Goal: Find specific page/section: Find specific page/section

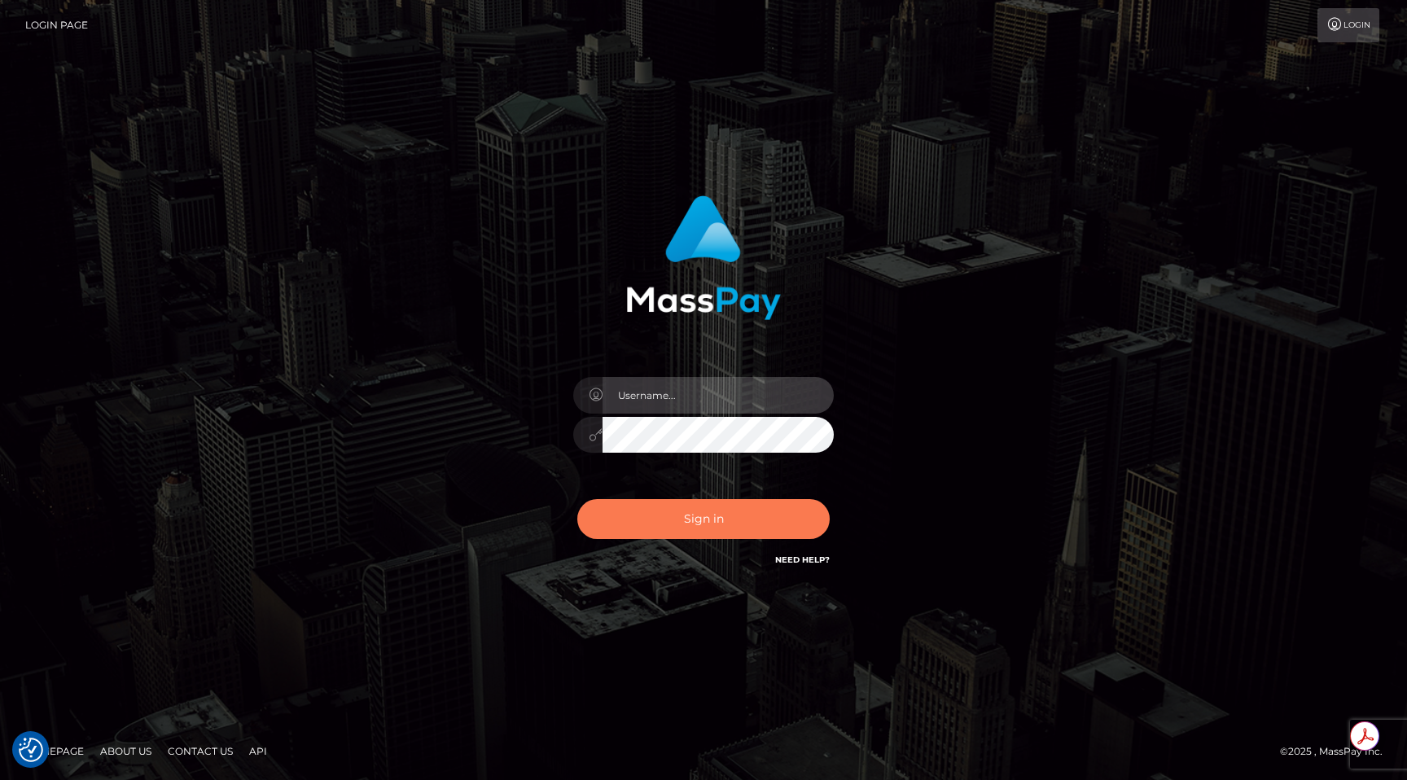
type input "egblue"
click at [766, 519] on button "Sign in" at bounding box center [703, 519] width 252 height 40
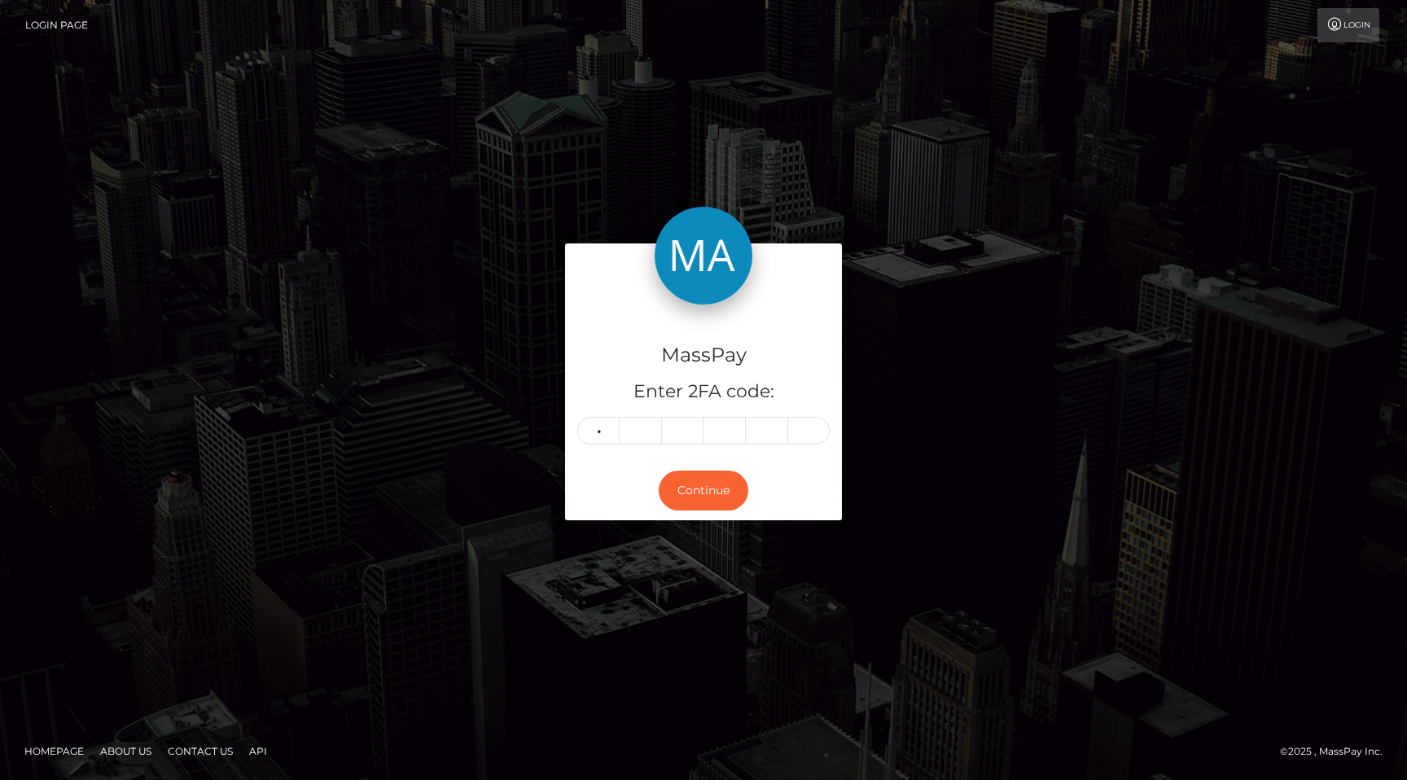
type input "9"
type input "2"
type input "1"
type input "5"
type input "0"
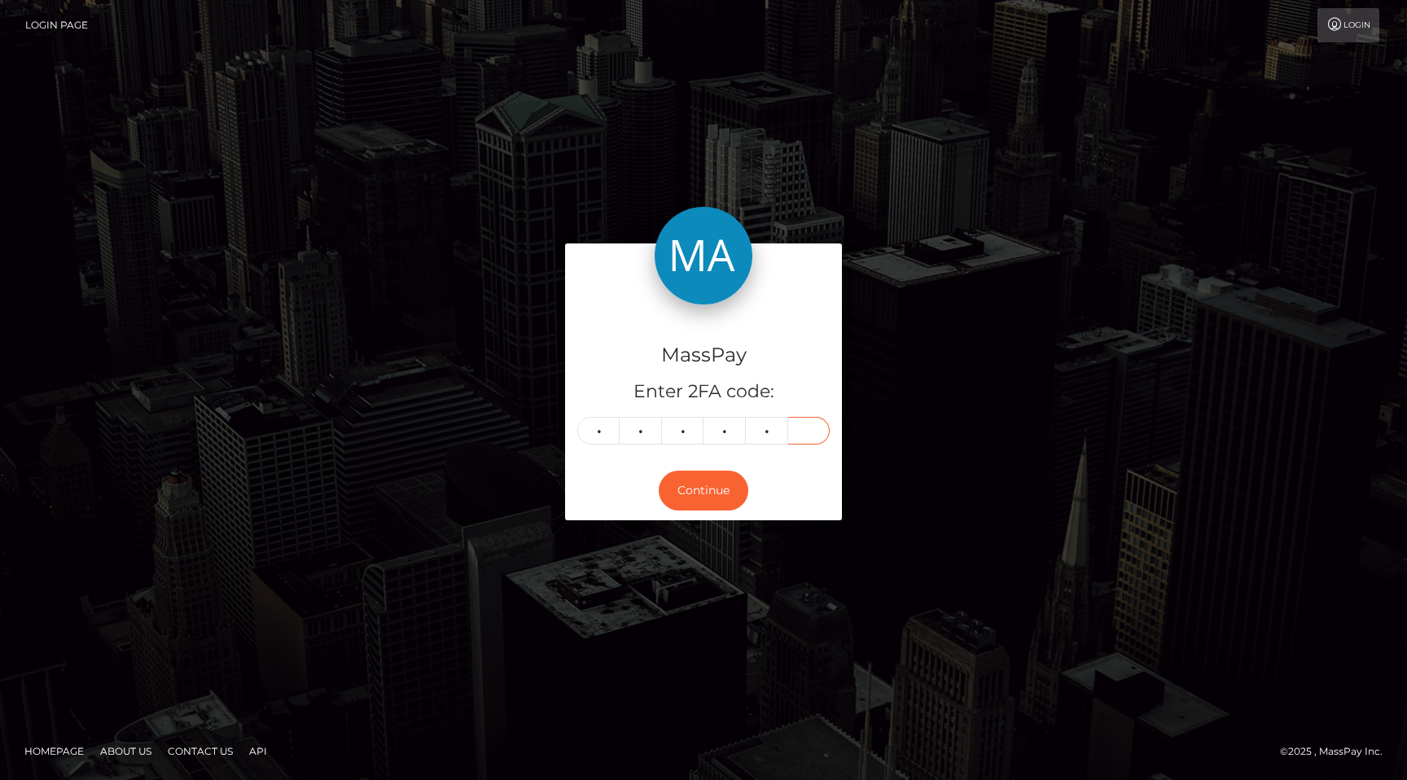
type input "6"
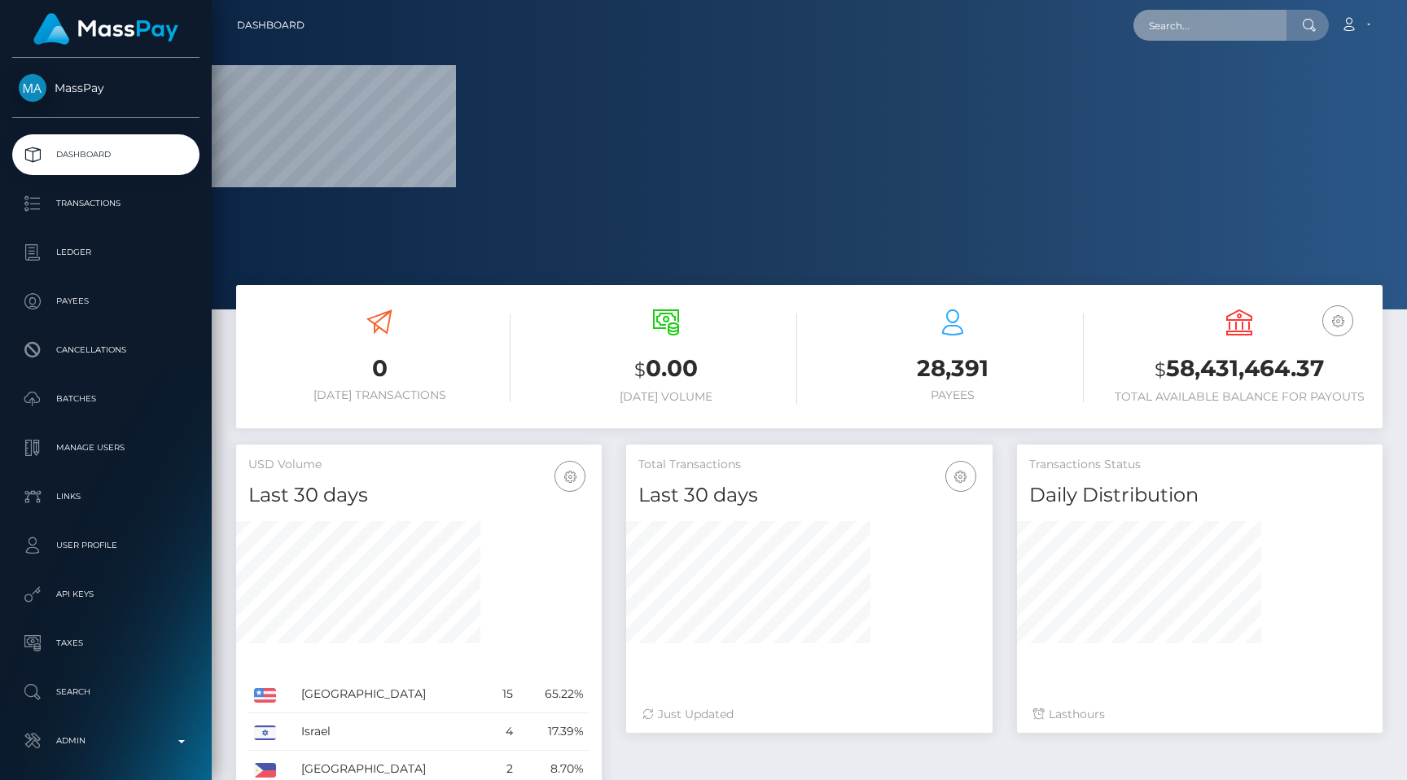
click at [1233, 24] on input "text" at bounding box center [1210, 25] width 153 height 31
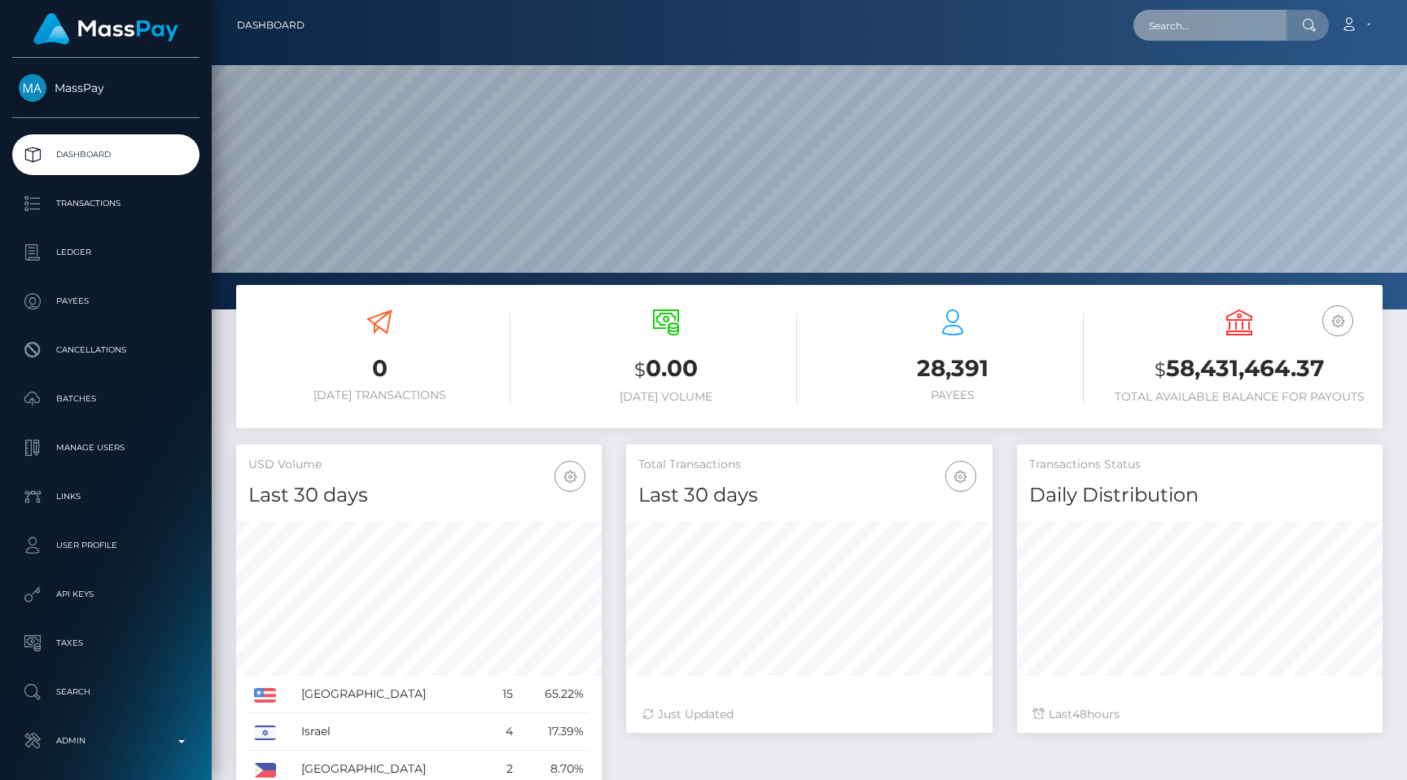
scroll to position [288, 366]
paste input "pout_Tc9df628n4D5A"
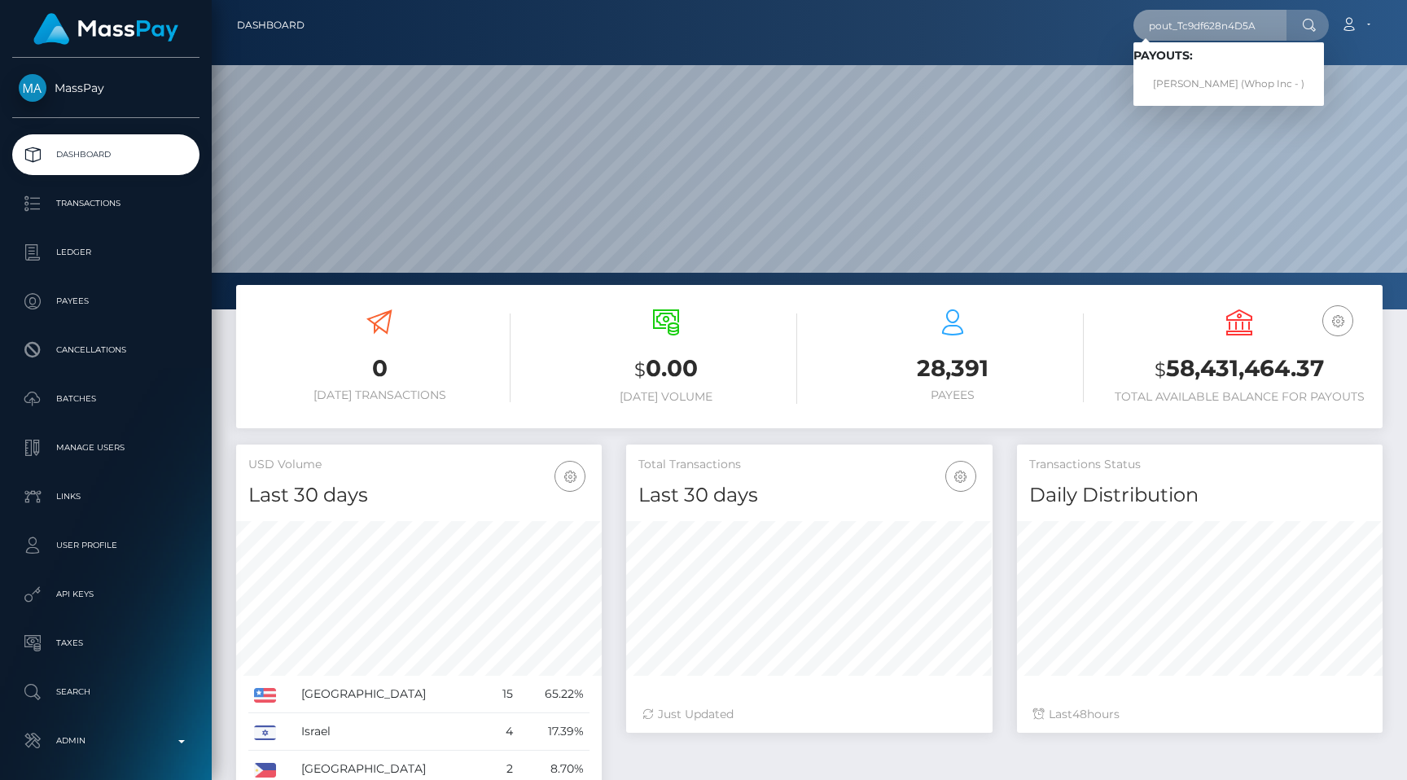
type input "pout_Tc9df628n4D5A"
click at [1221, 74] on link "EMRE GUNDOGDU (Whop Inc - )" at bounding box center [1229, 84] width 191 height 30
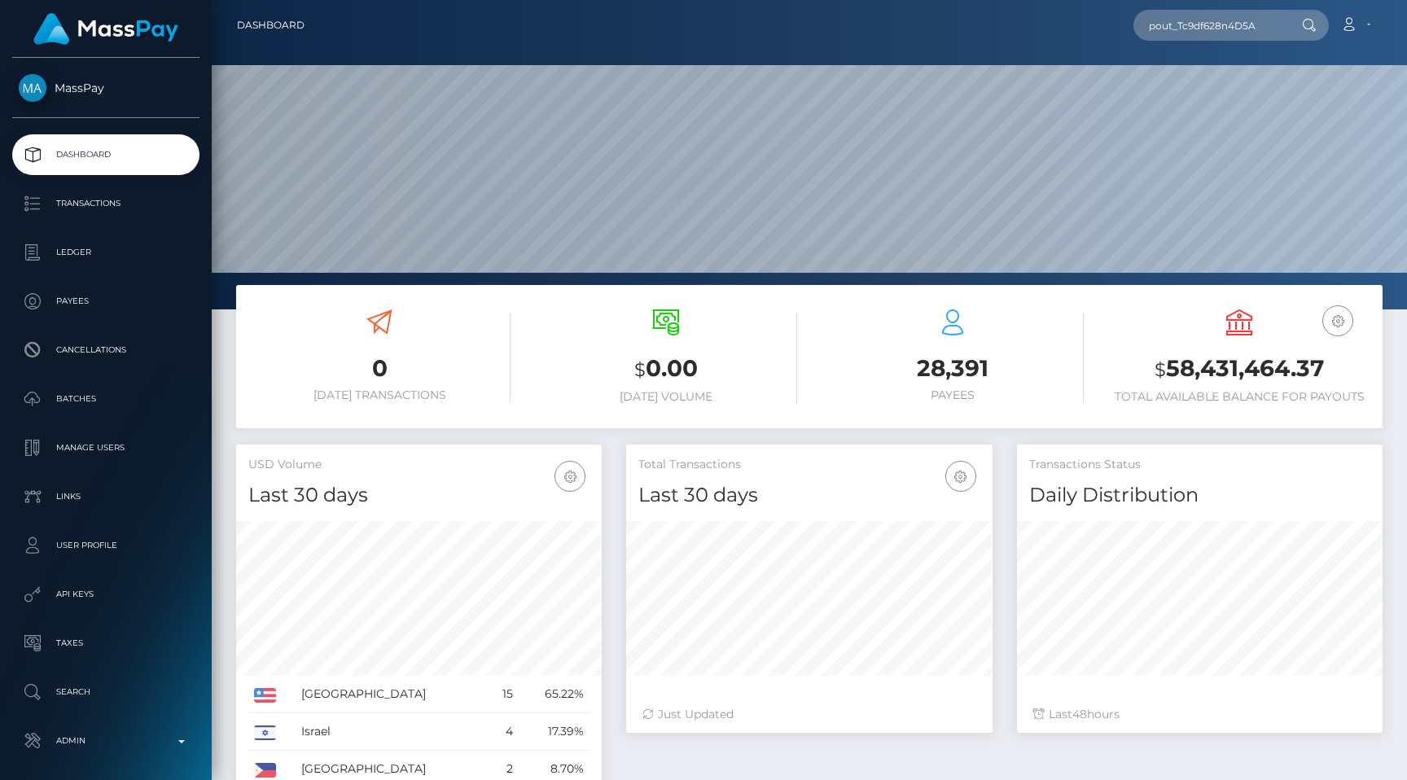
click at [827, 330] on div "28,391 Payees" at bounding box center [953, 355] width 262 height 93
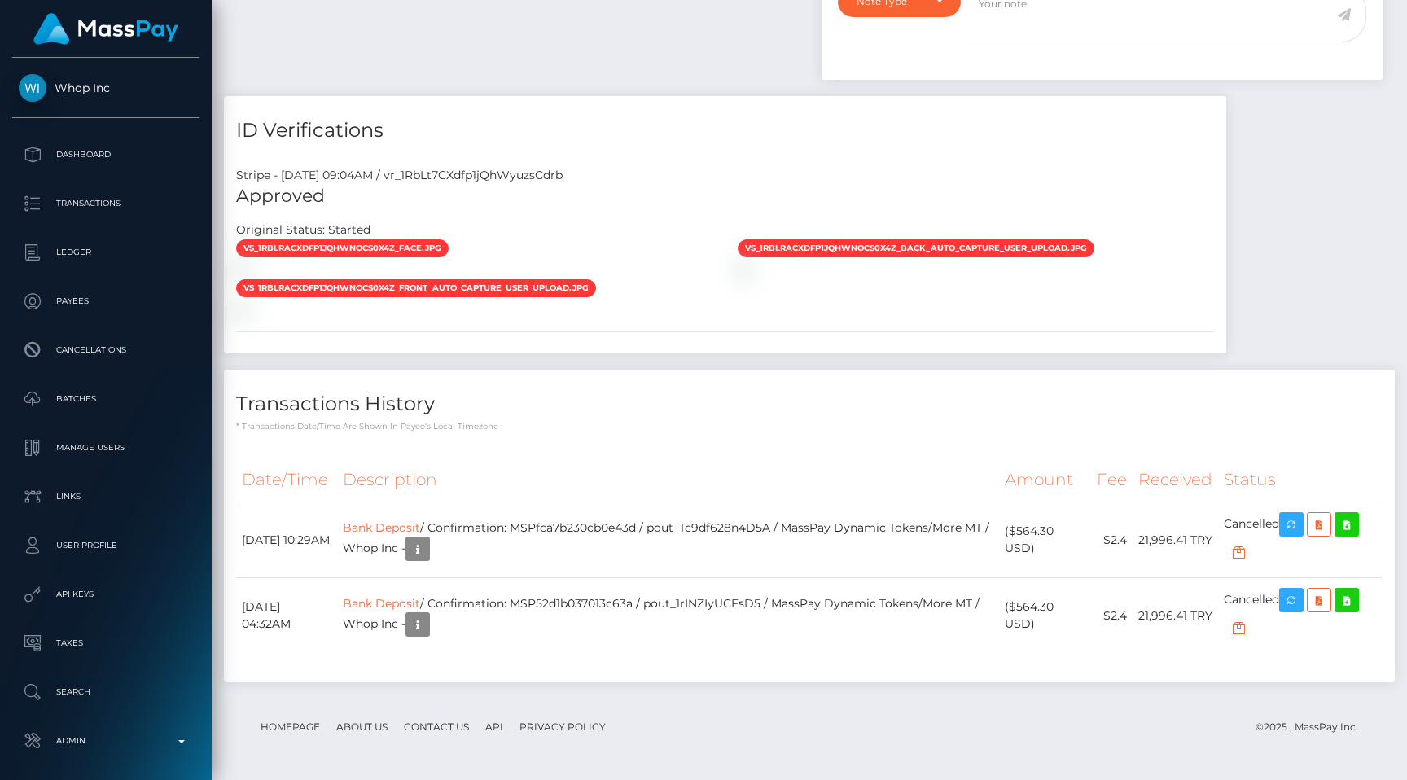
scroll to position [1418, 0]
click at [420, 535] on link "Bank Deposit" at bounding box center [381, 527] width 77 height 15
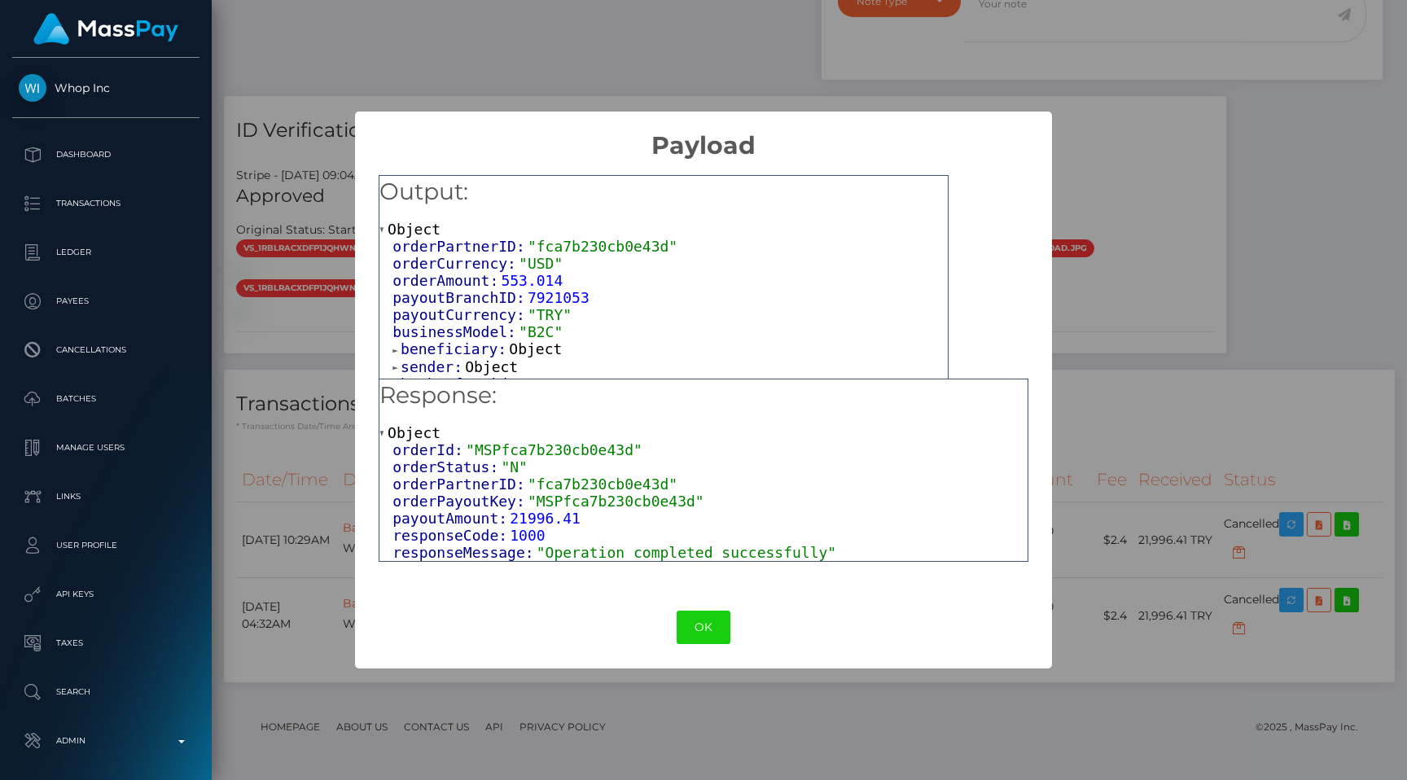
scroll to position [11, 0]
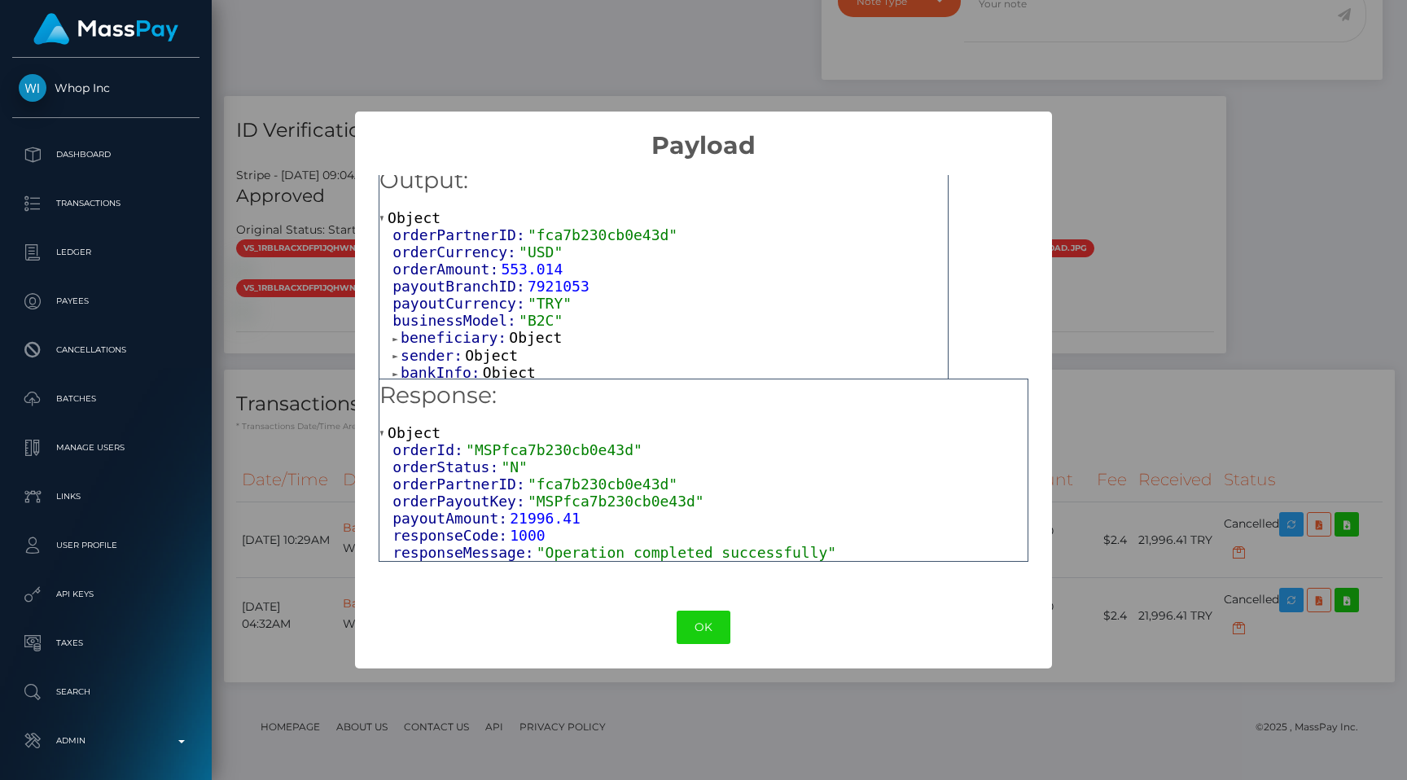
click at [449, 330] on span "beneficiary:" at bounding box center [455, 337] width 108 height 17
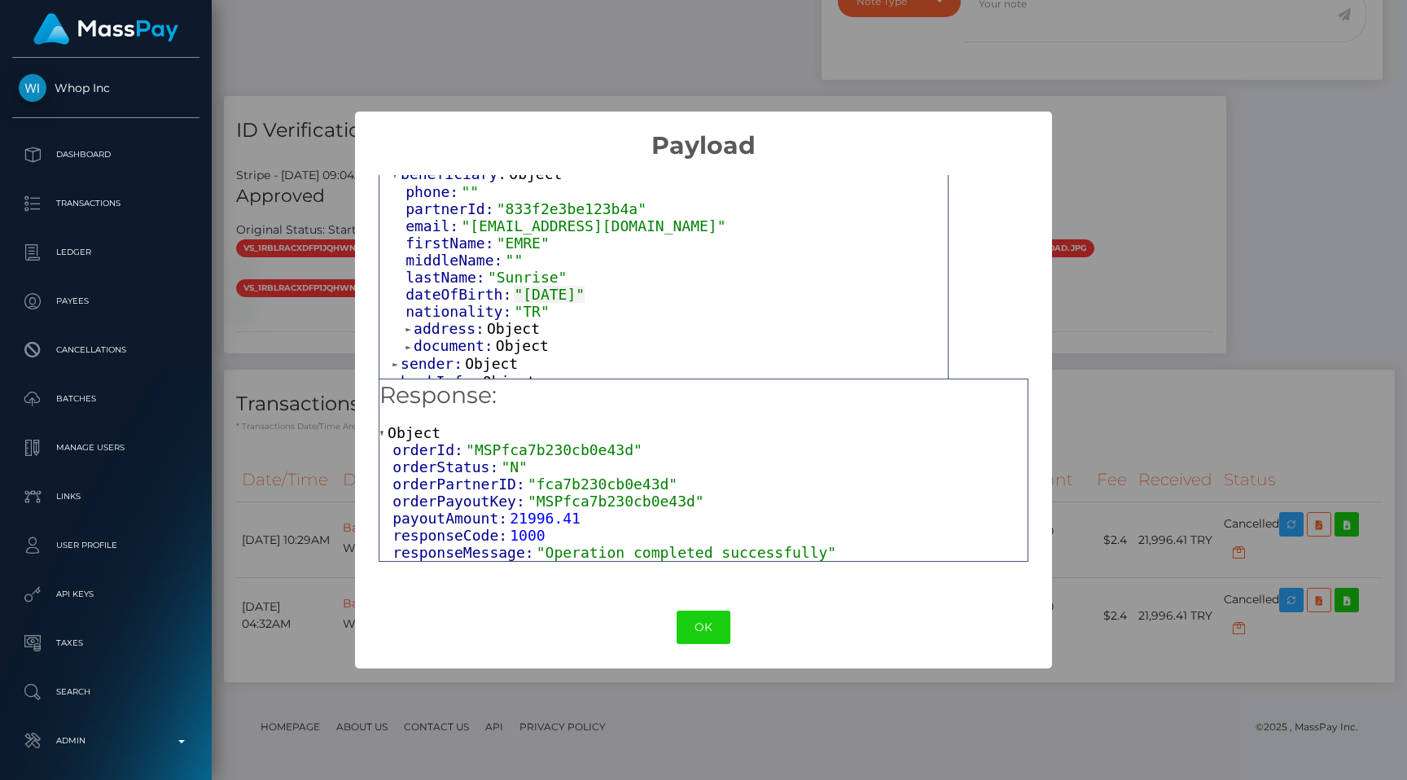
scroll to position [179, 0]
click at [695, 618] on button "OK" at bounding box center [704, 627] width 54 height 33
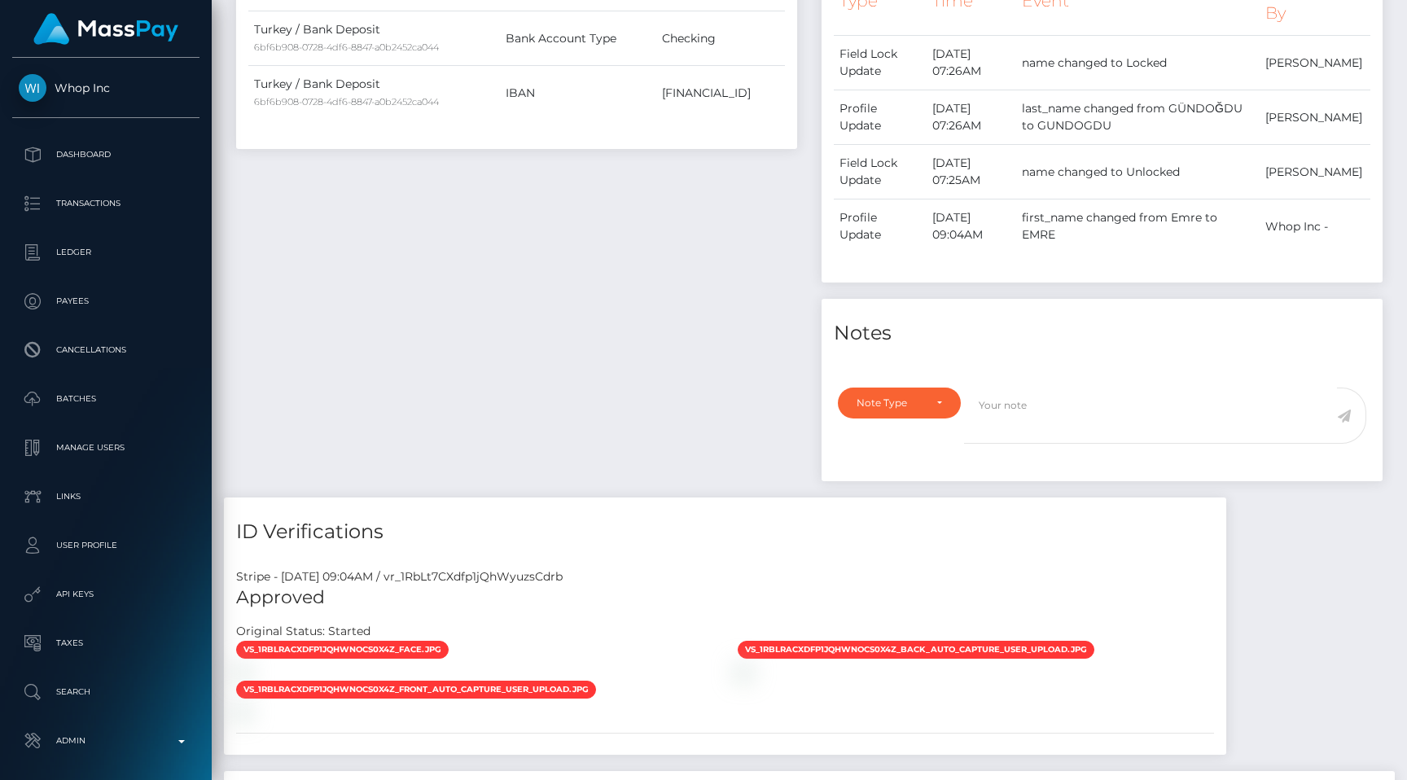
scroll to position [0, 0]
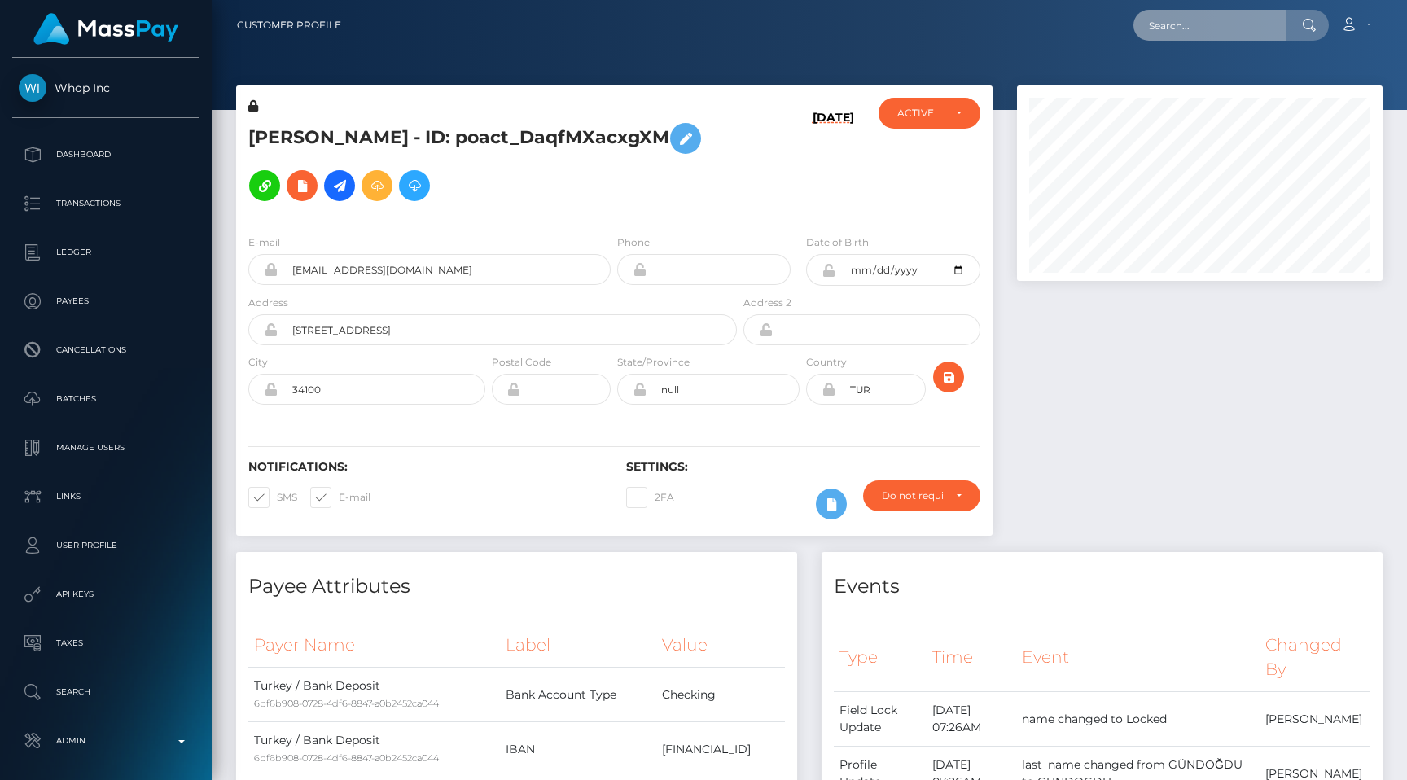
click at [1210, 14] on input "text" at bounding box center [1210, 25] width 153 height 31
paste input "874a8438-8919-11f0-8023-0266f44cc279"
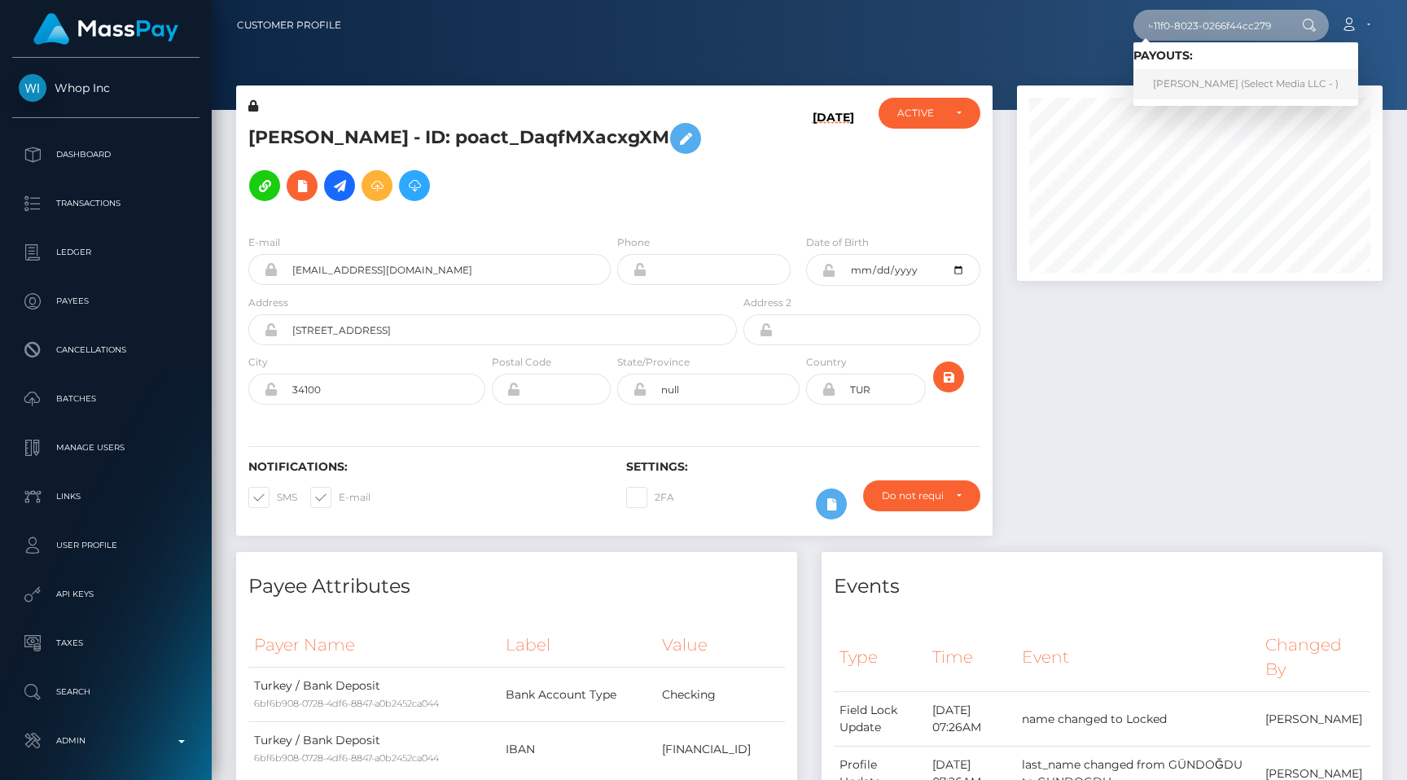
type input "874a8438-8919-11f0-8023-0266f44cc279"
click at [1208, 81] on link "Alexandra Stembridge (Select Media LLC - )" at bounding box center [1246, 84] width 225 height 30
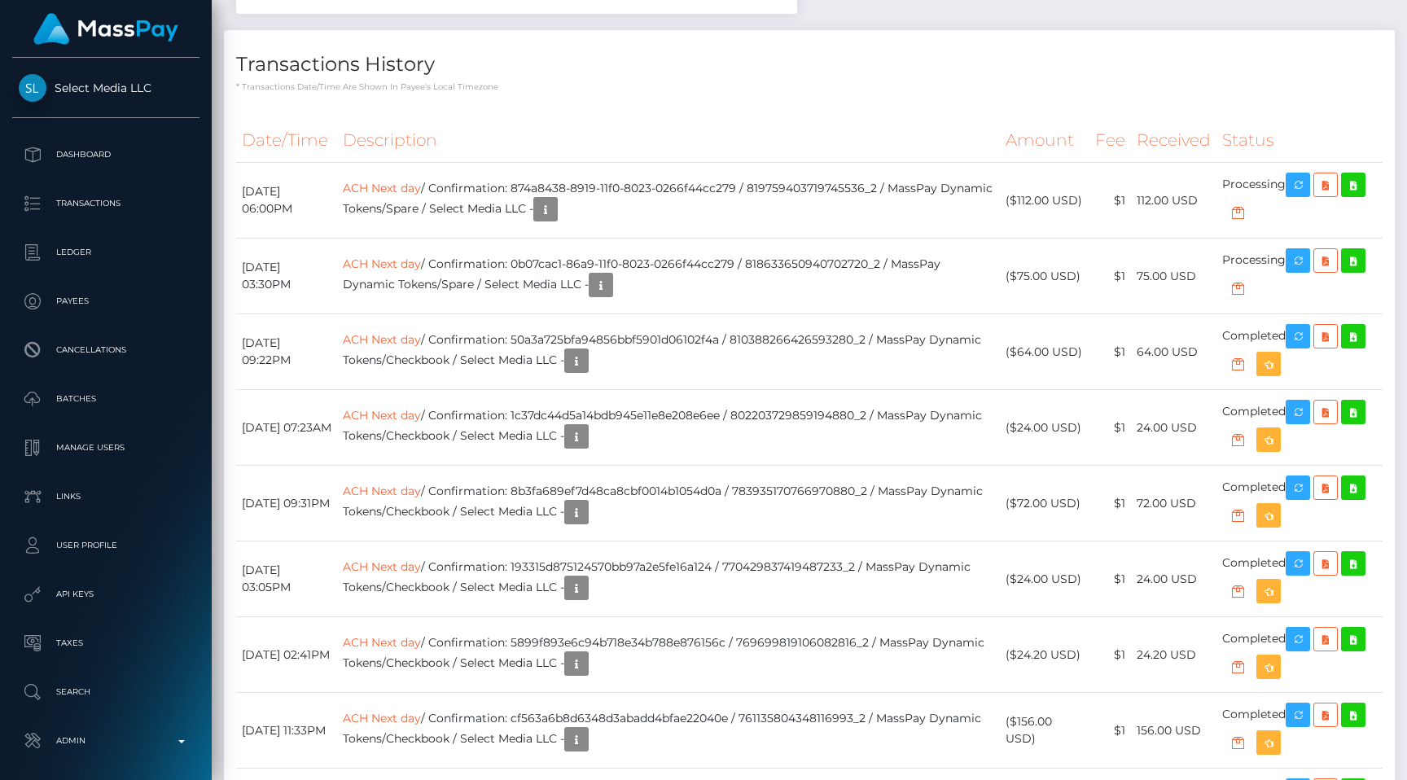
scroll to position [2477, 0]
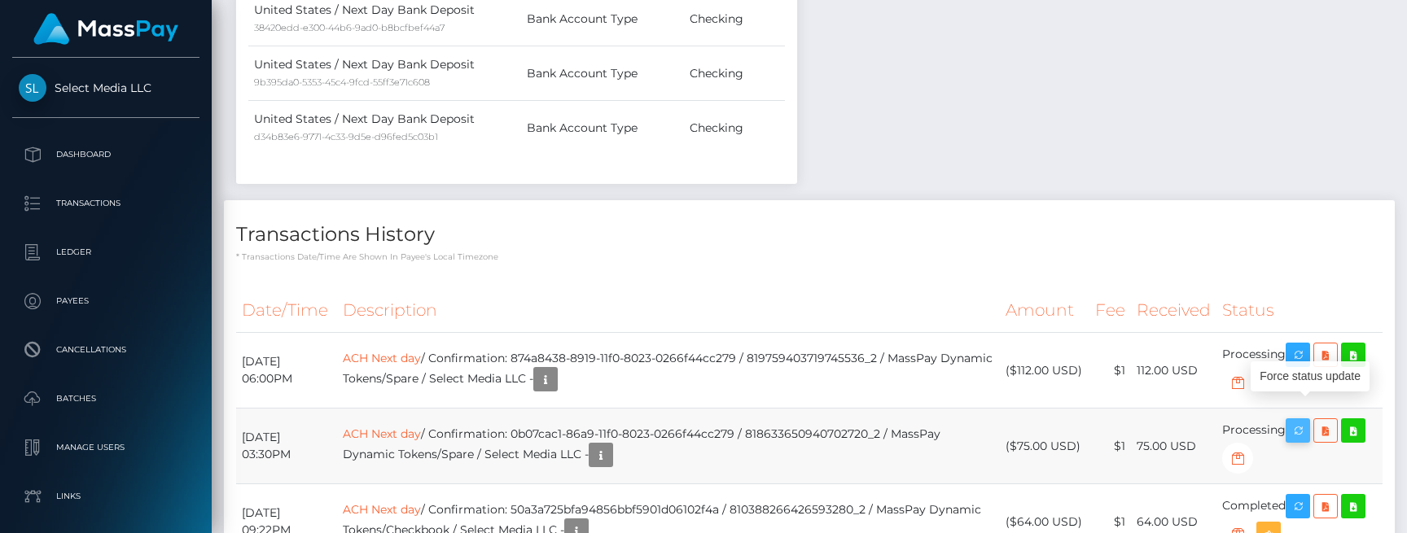
click at [1298, 421] on icon "button" at bounding box center [1298, 431] width 20 height 20
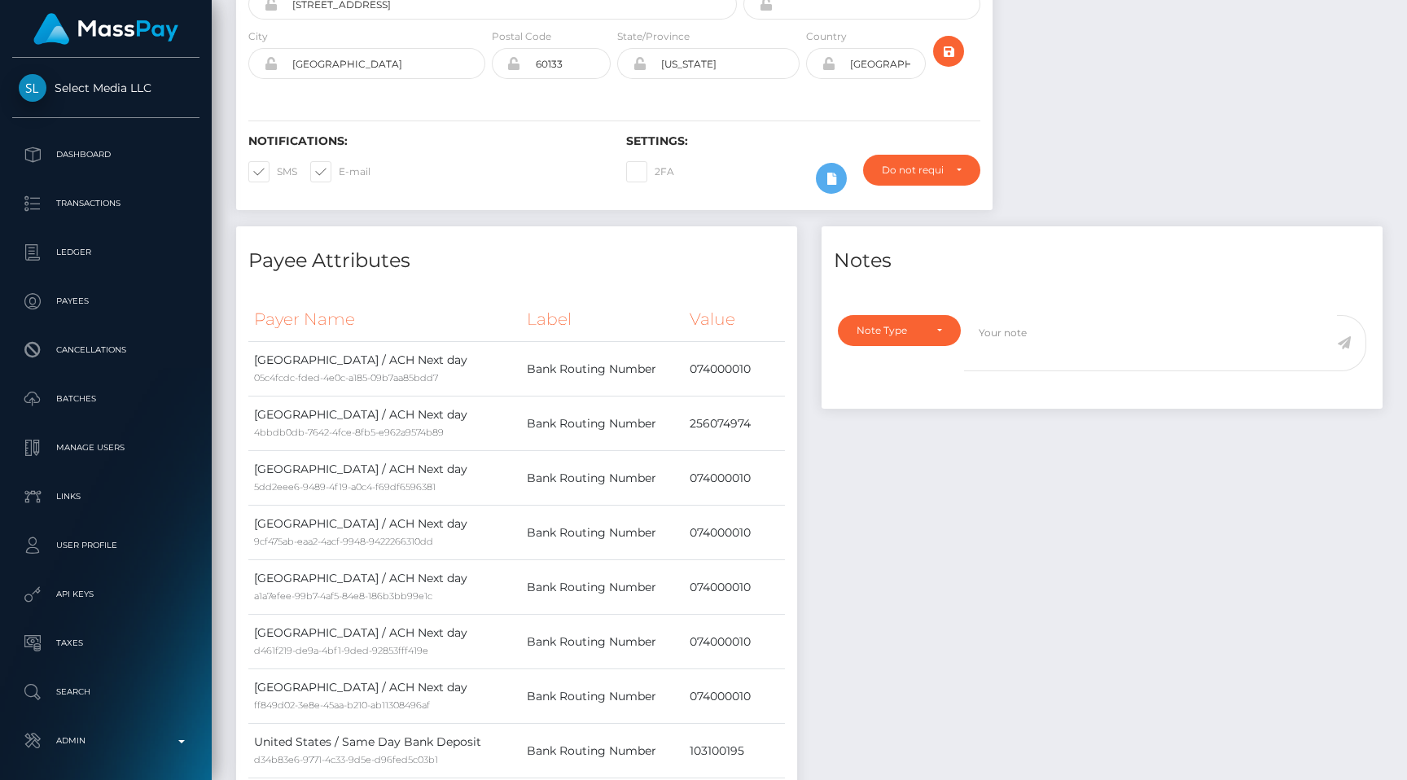
scroll to position [0, 0]
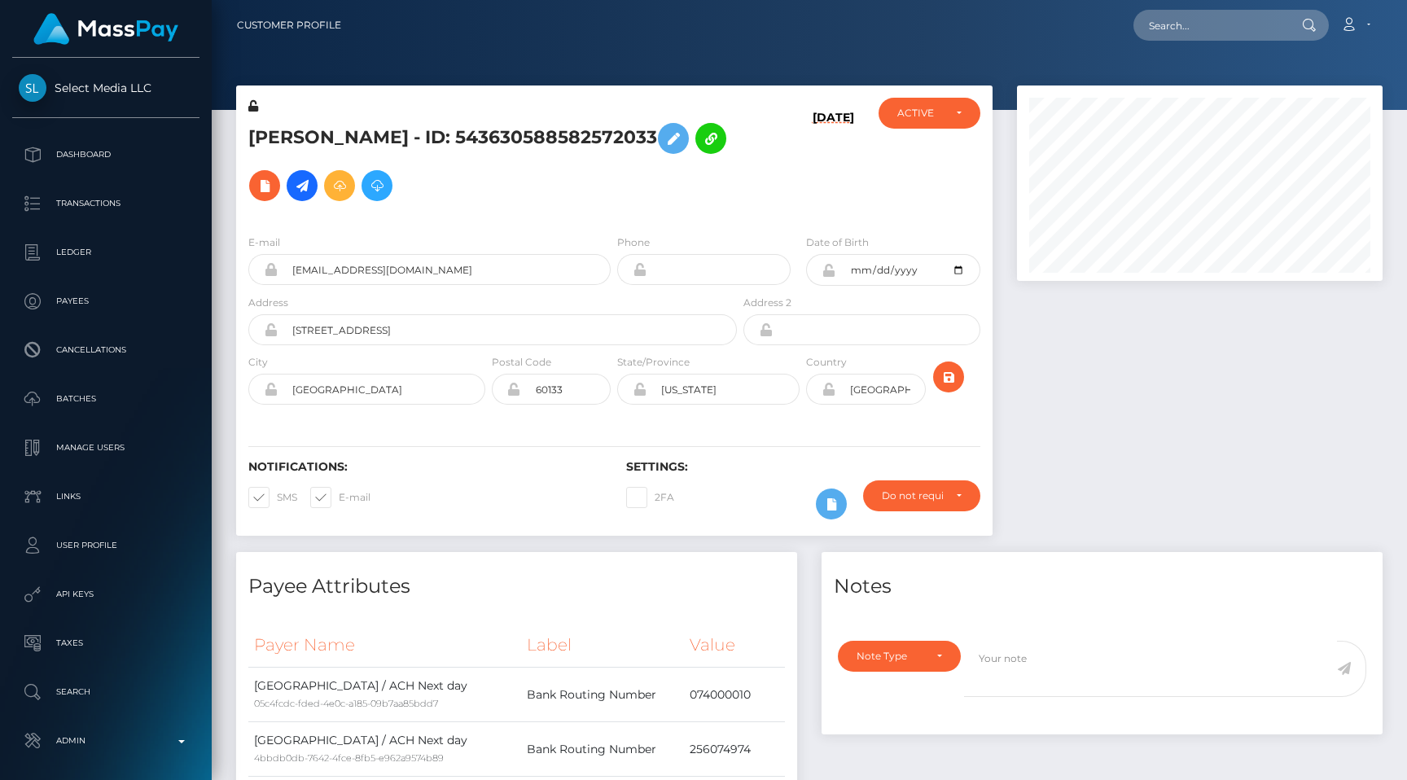
click at [1200, 46] on nav "Customer Profile Loading... Loading... Account" at bounding box center [810, 25] width 1196 height 50
click at [1202, 29] on input "text" at bounding box center [1210, 25] width 153 height 31
paste input "02280f67-6832-11f0-a026-06178c1a380f"
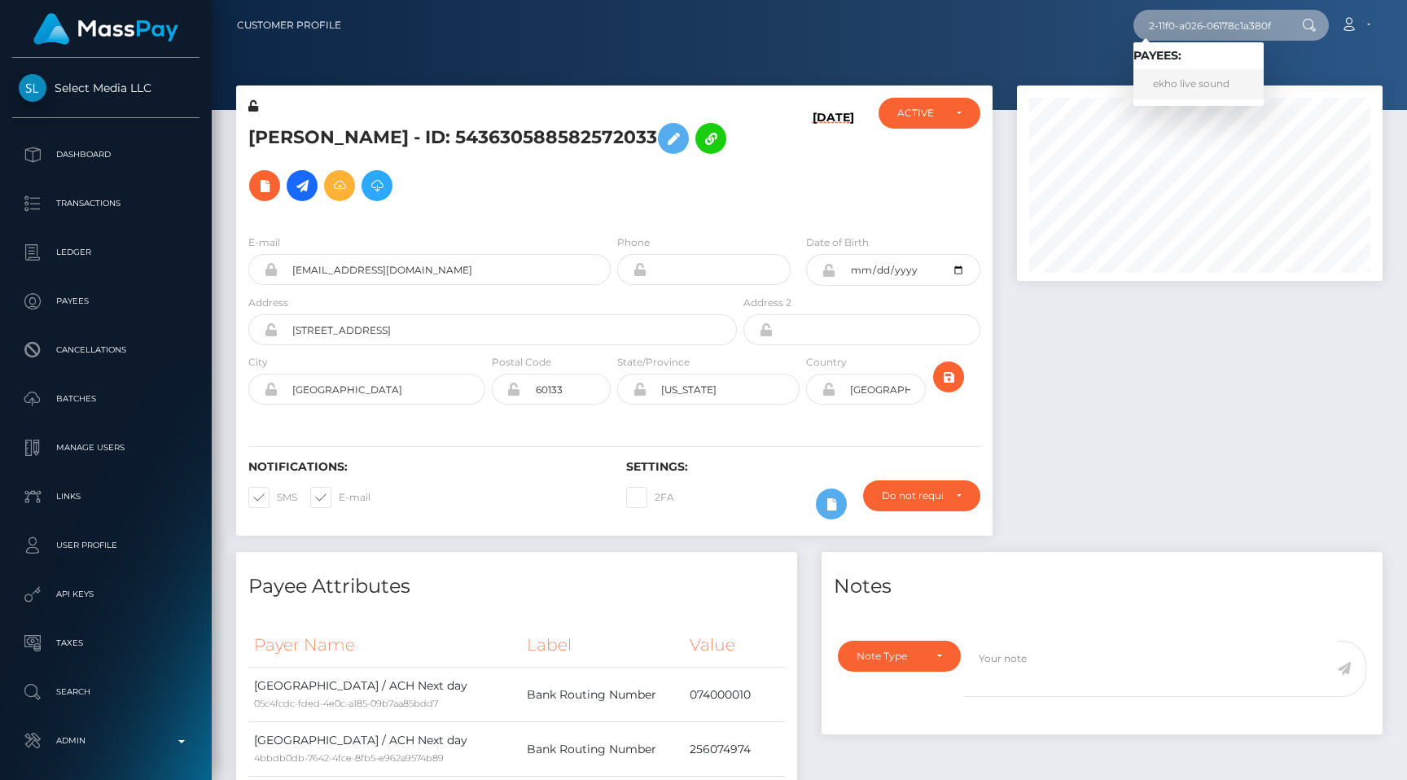
type input "02280f67-6832-11f0-a026-06178c1a380f"
click at [1202, 81] on link "ekho live sound" at bounding box center [1199, 84] width 130 height 30
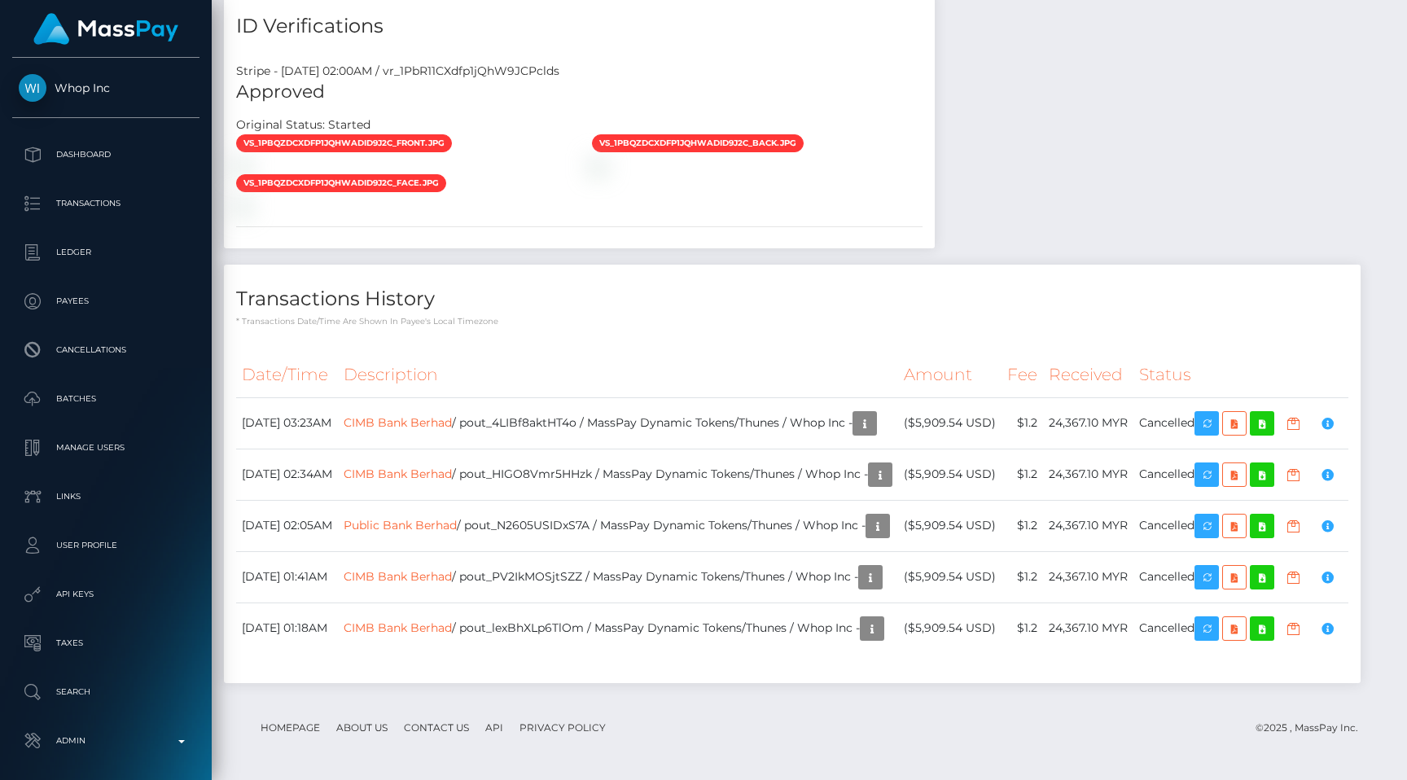
scroll to position [195, 366]
click at [452, 415] on link "CIMB Bank Berhad" at bounding box center [398, 422] width 108 height 15
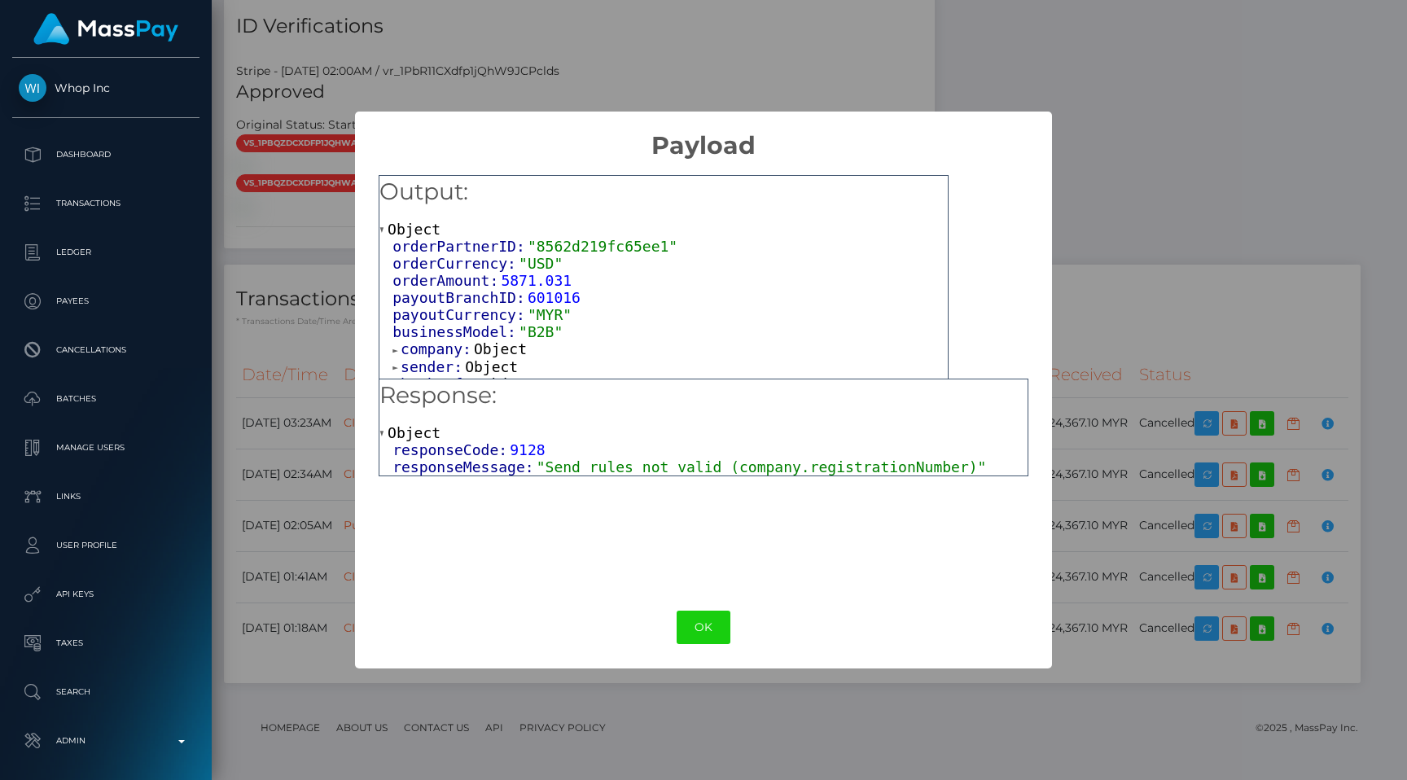
scroll to position [11, 0]
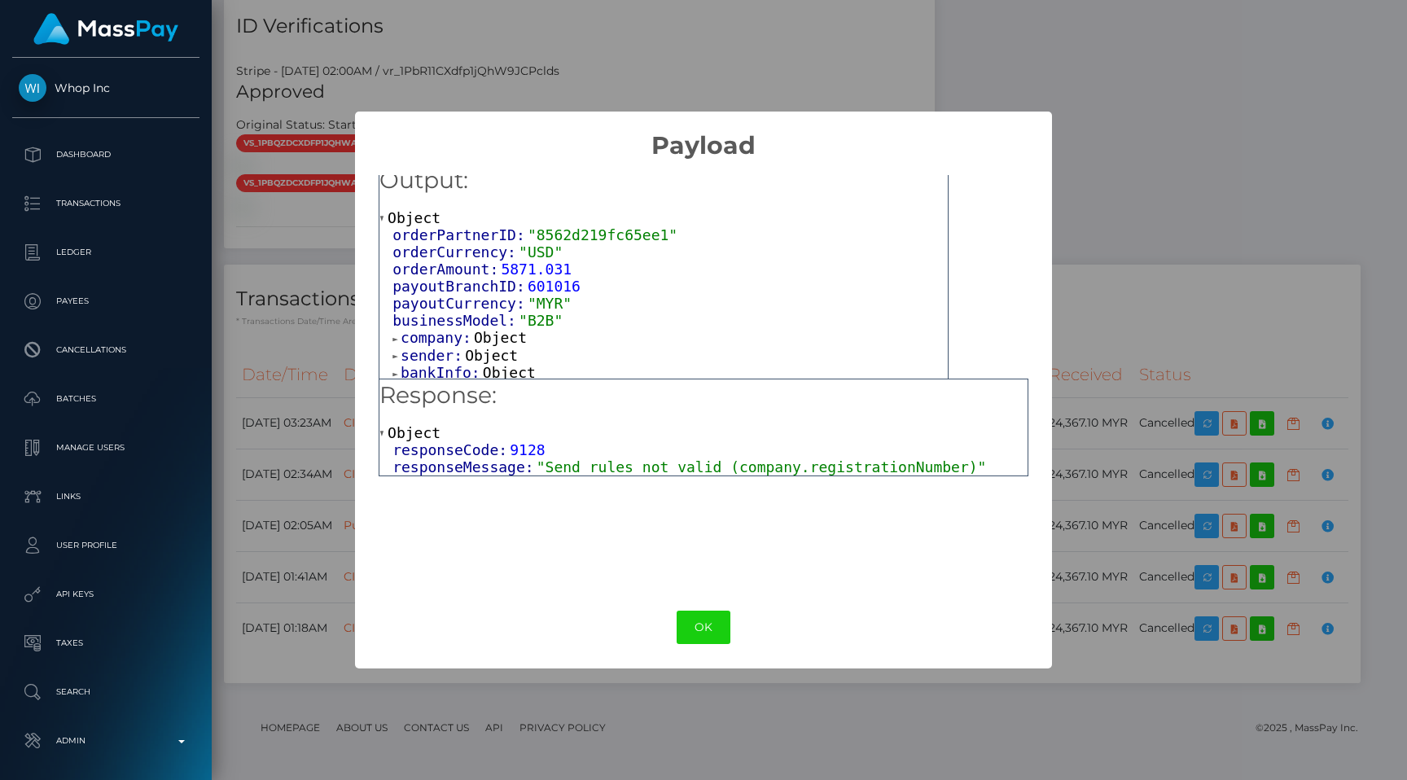
click at [434, 336] on span "company:" at bounding box center [437, 337] width 73 height 17
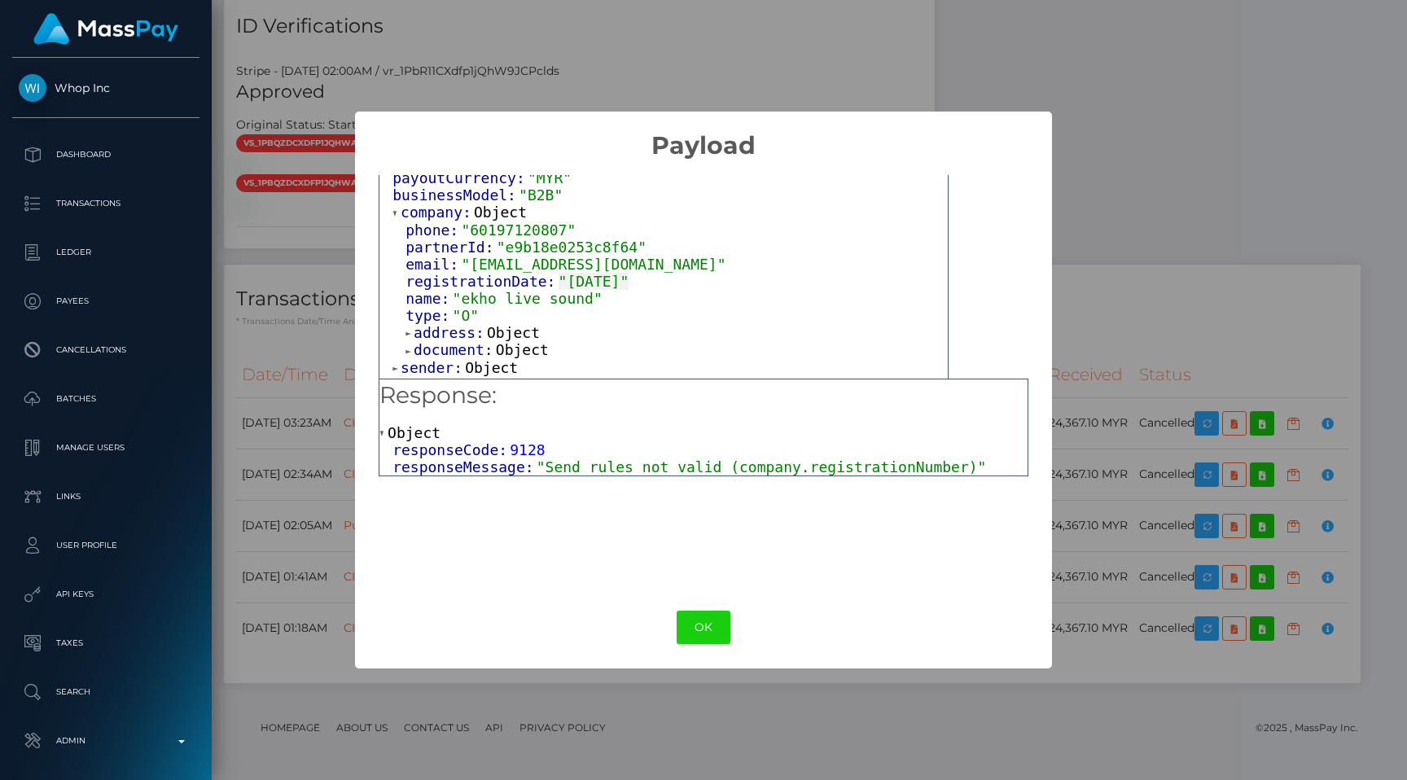
scroll to position [146, 0]
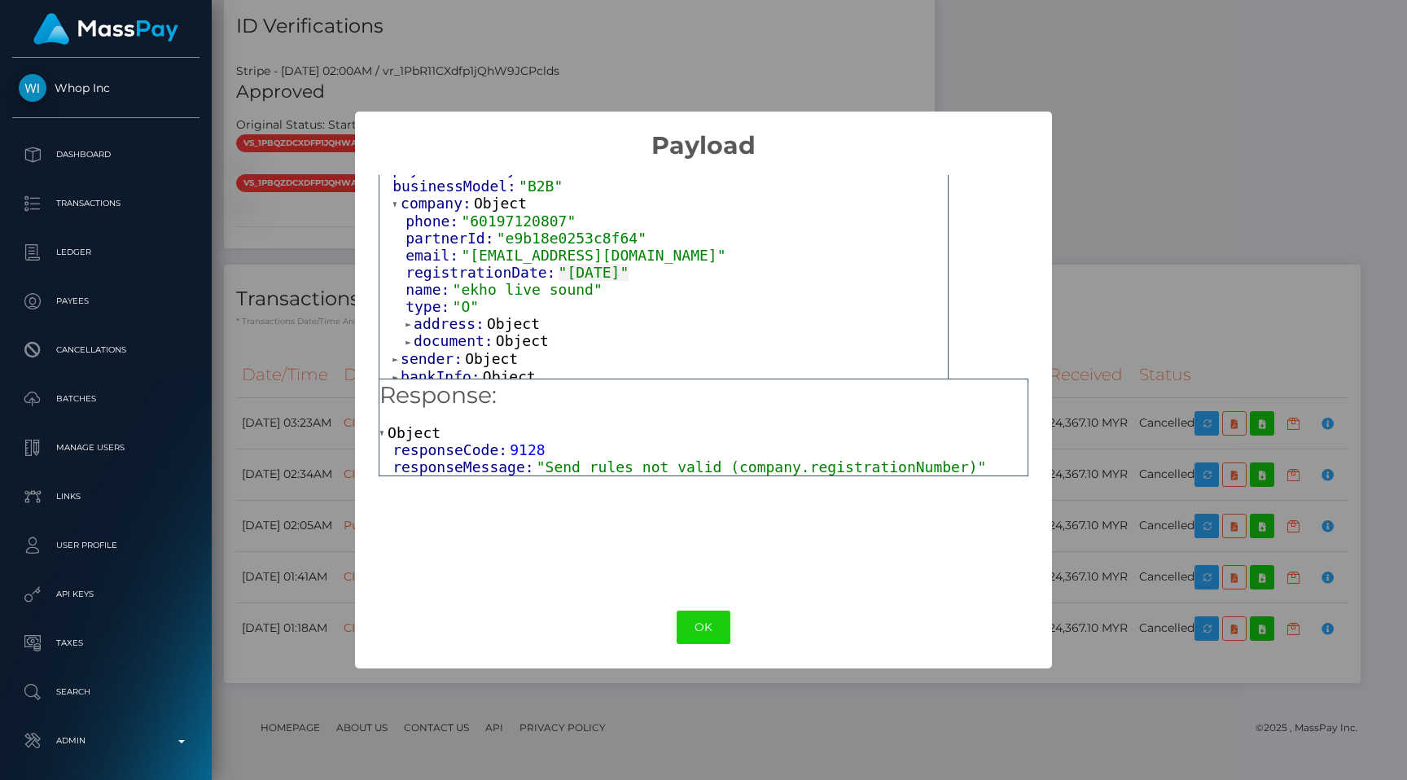
click at [457, 332] on span "document:" at bounding box center [455, 340] width 82 height 17
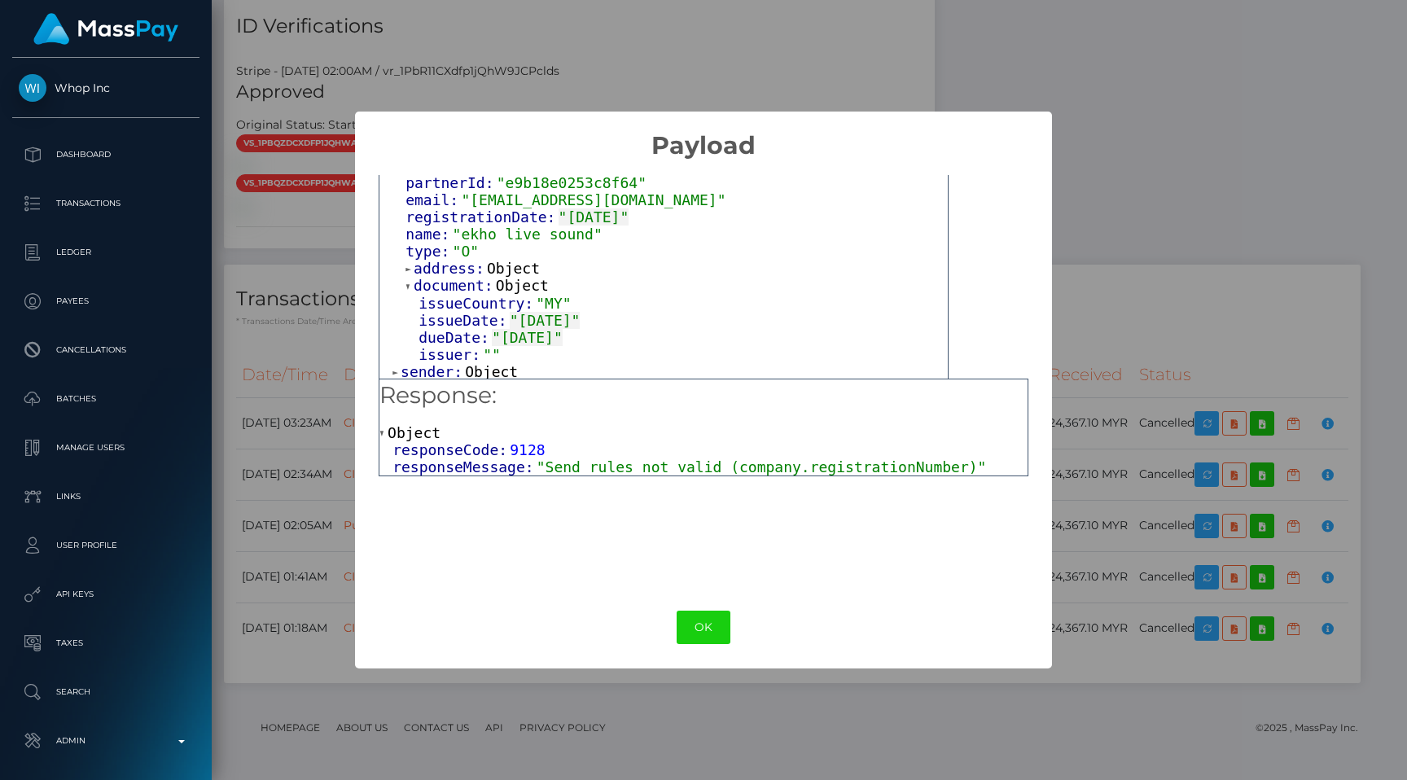
scroll to position [213, 0]
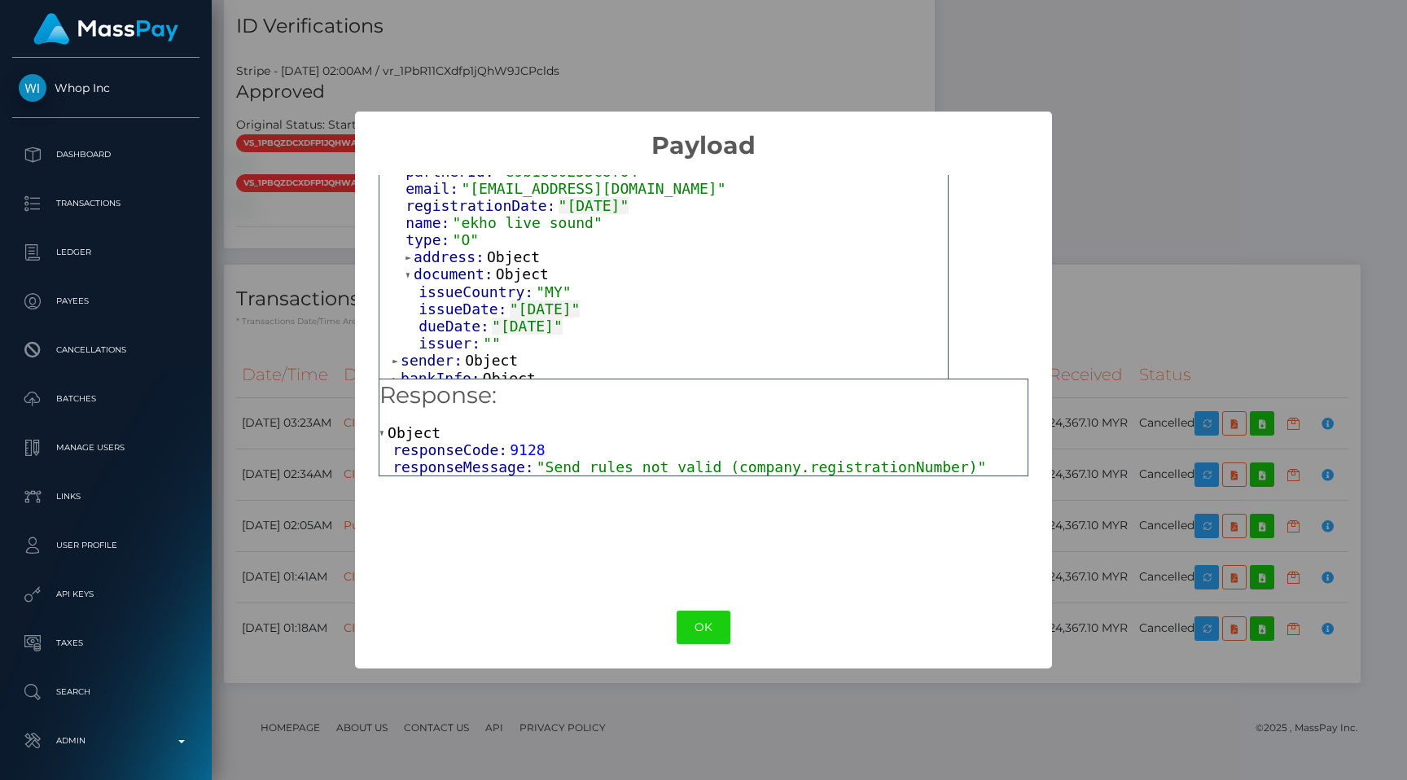
click at [442, 255] on span "address:" at bounding box center [450, 256] width 73 height 17
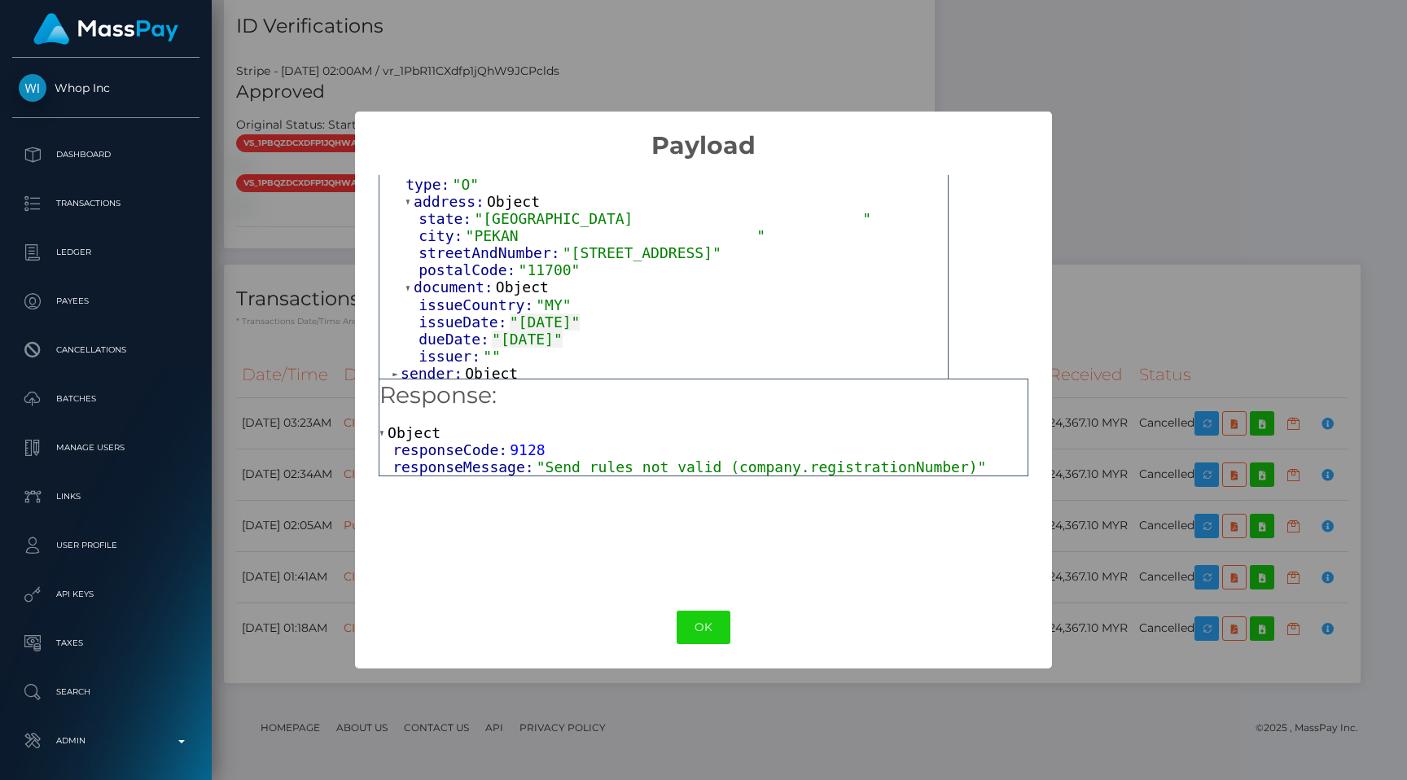
scroll to position [277, 0]
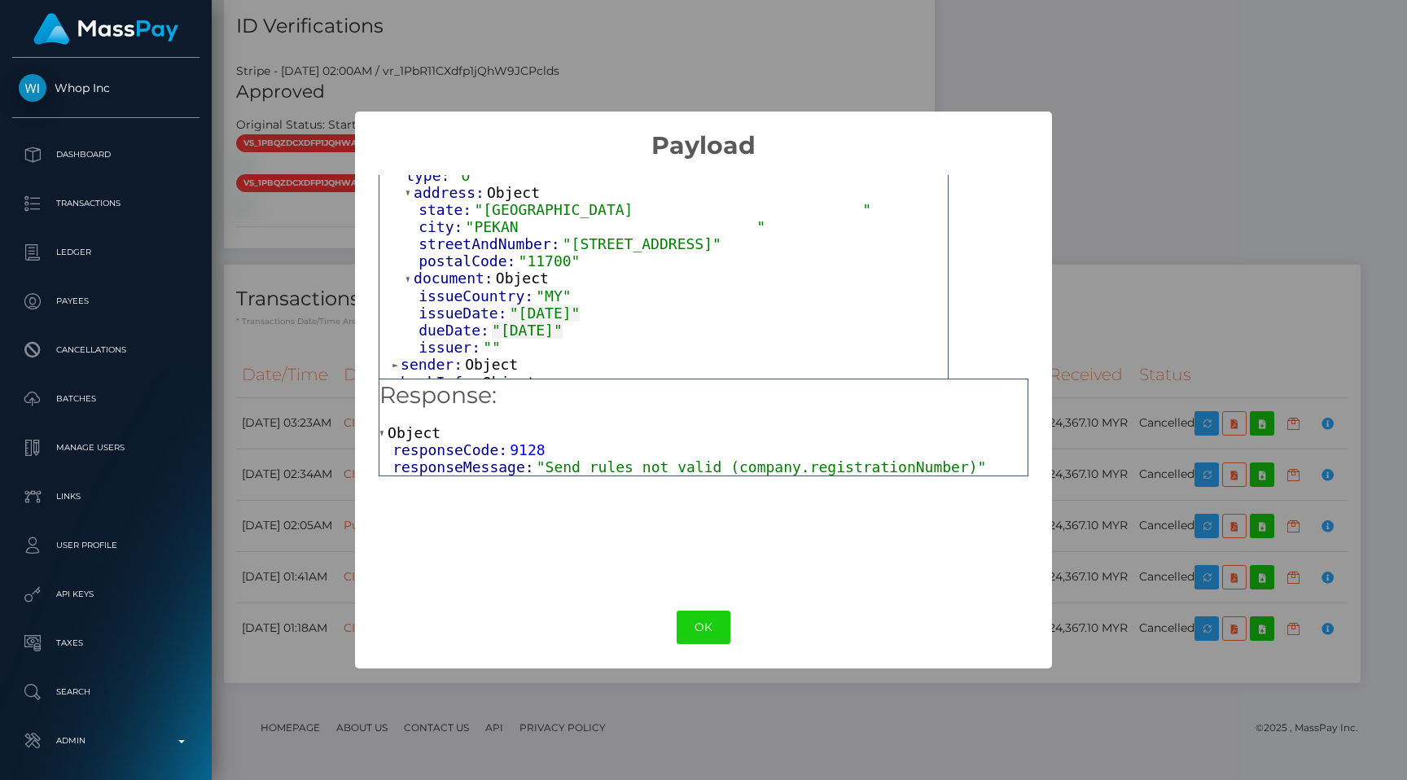
click at [870, 459] on span ""Send rules not valid (company.registrationNumber)"" at bounding box center [762, 467] width 450 height 17
copy span "registrationNumber"
click at [704, 614] on button "OK" at bounding box center [704, 627] width 54 height 33
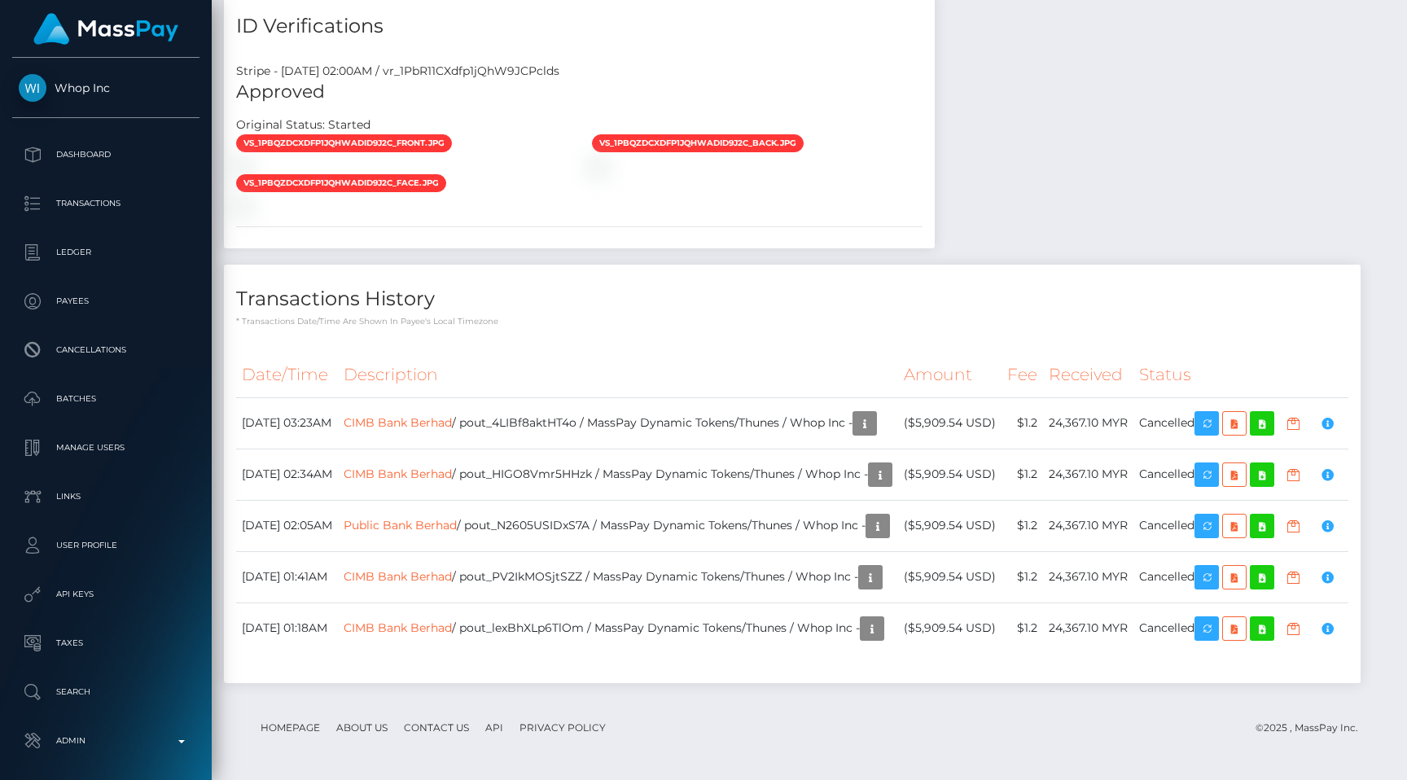
scroll to position [2112, 0]
click at [1086, 449] on td "24,367.10 MYR" at bounding box center [1088, 474] width 90 height 51
click at [1108, 449] on td "24,367.10 MYR" at bounding box center [1088, 474] width 90 height 51
copy td "MYR"
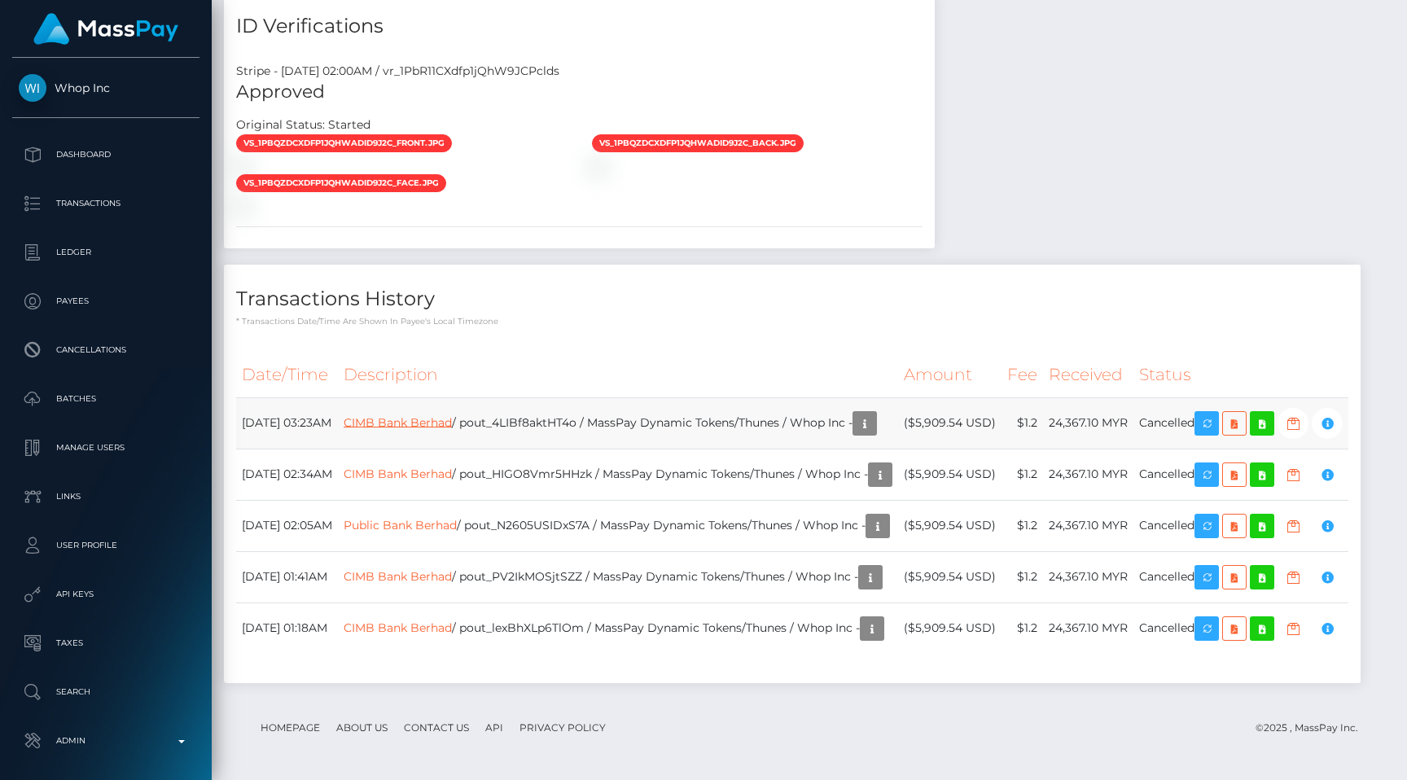
click at [452, 415] on link "CIMB Bank Berhad" at bounding box center [398, 422] width 108 height 15
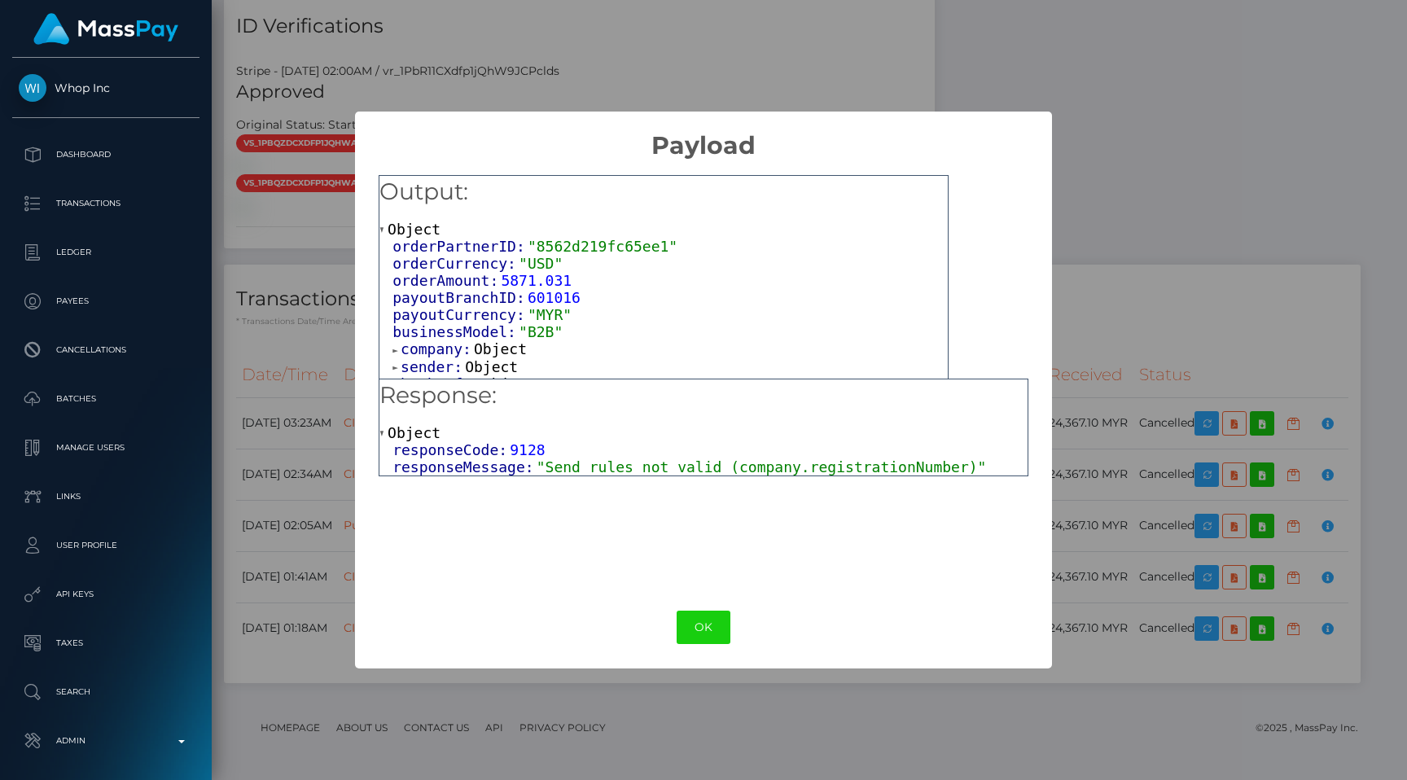
scroll to position [11, 0]
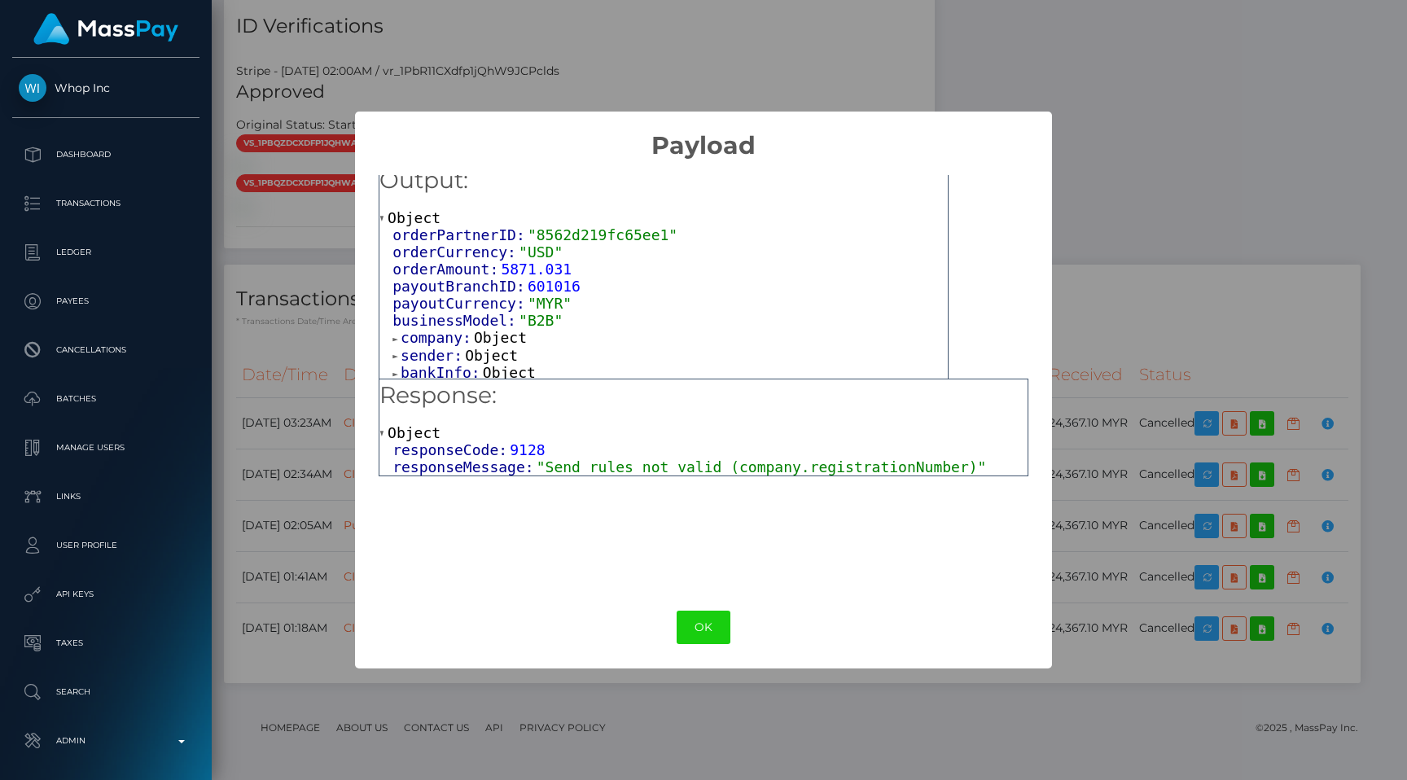
click at [441, 336] on span "company:" at bounding box center [437, 337] width 73 height 17
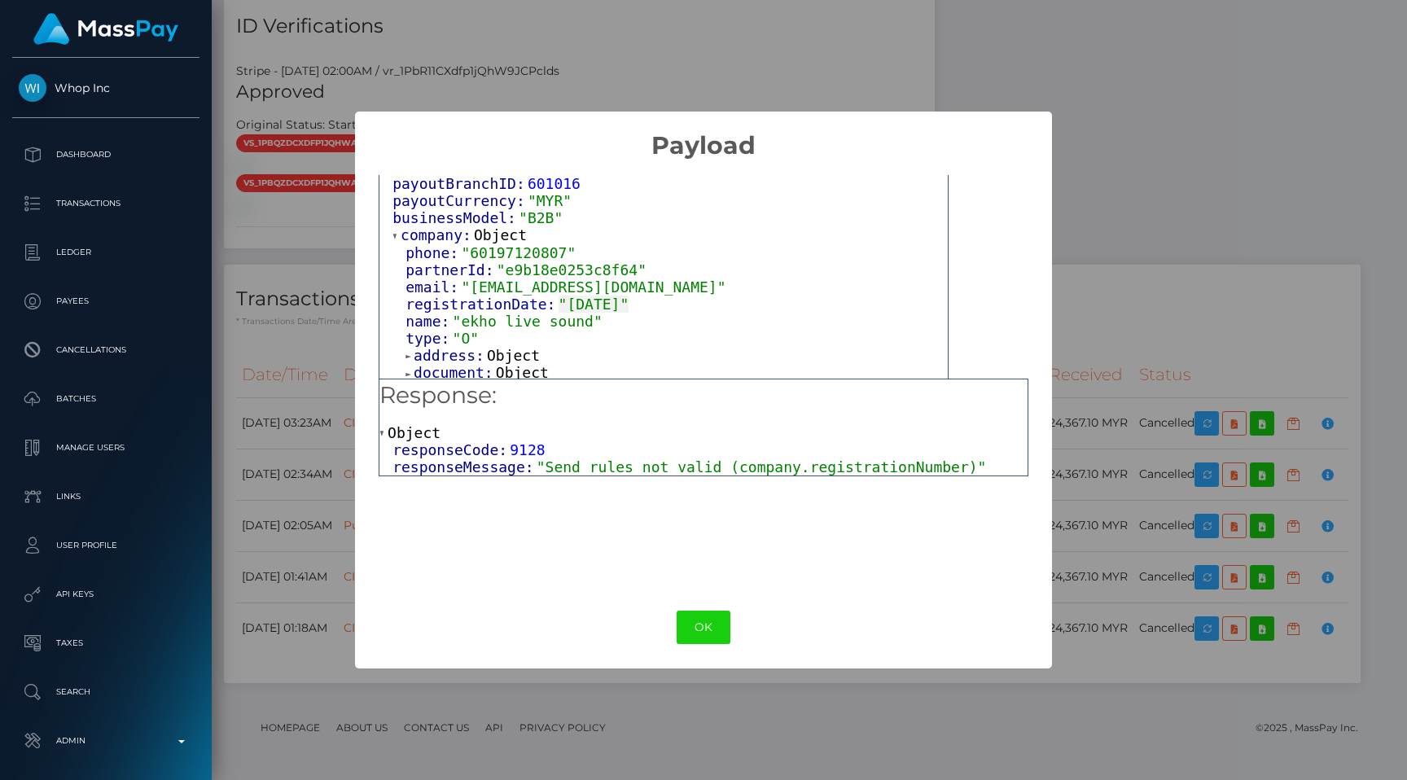
scroll to position [124, 0]
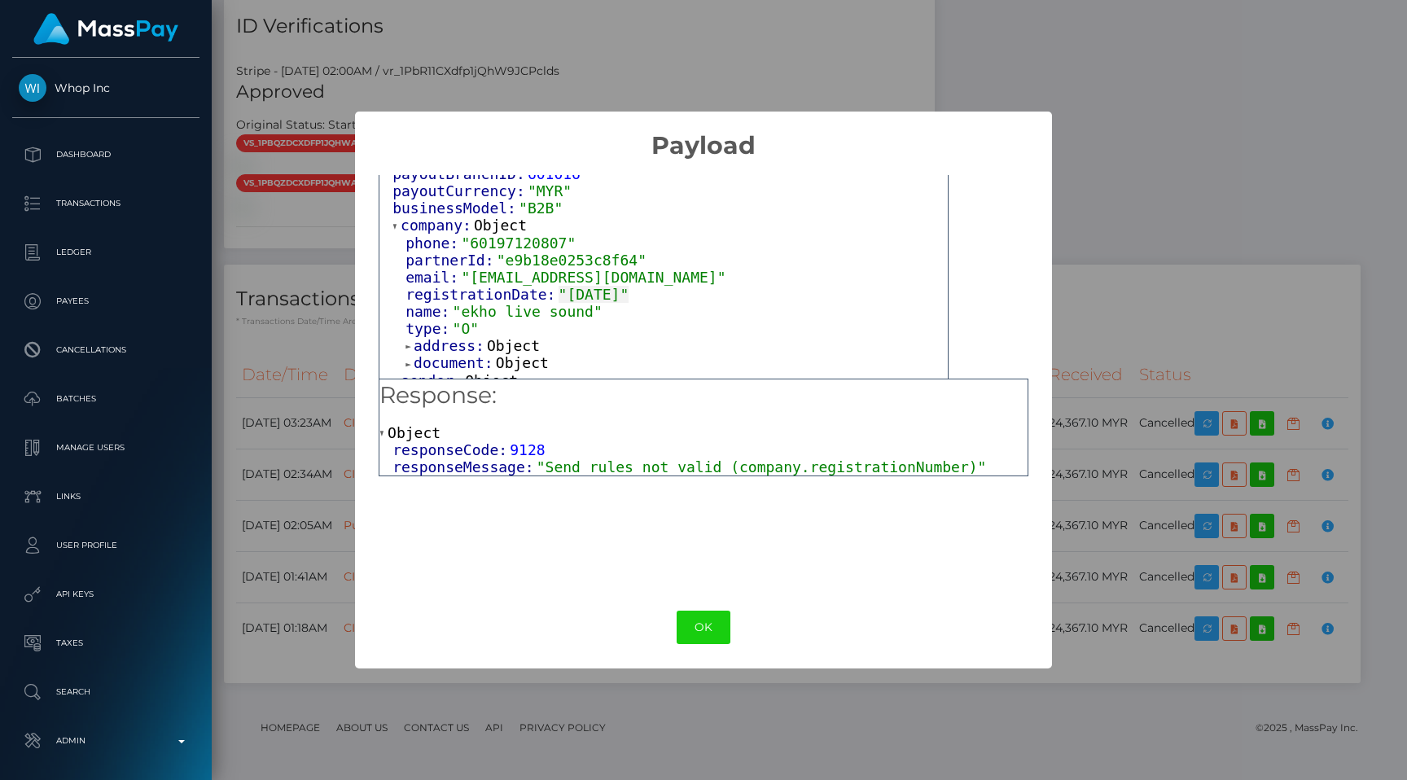
click at [1084, 262] on div "× Payload Output: Object orderPartnerID: "8562d219fc65ee1" orderCurrency: "USD"…" at bounding box center [703, 390] width 1407 height 780
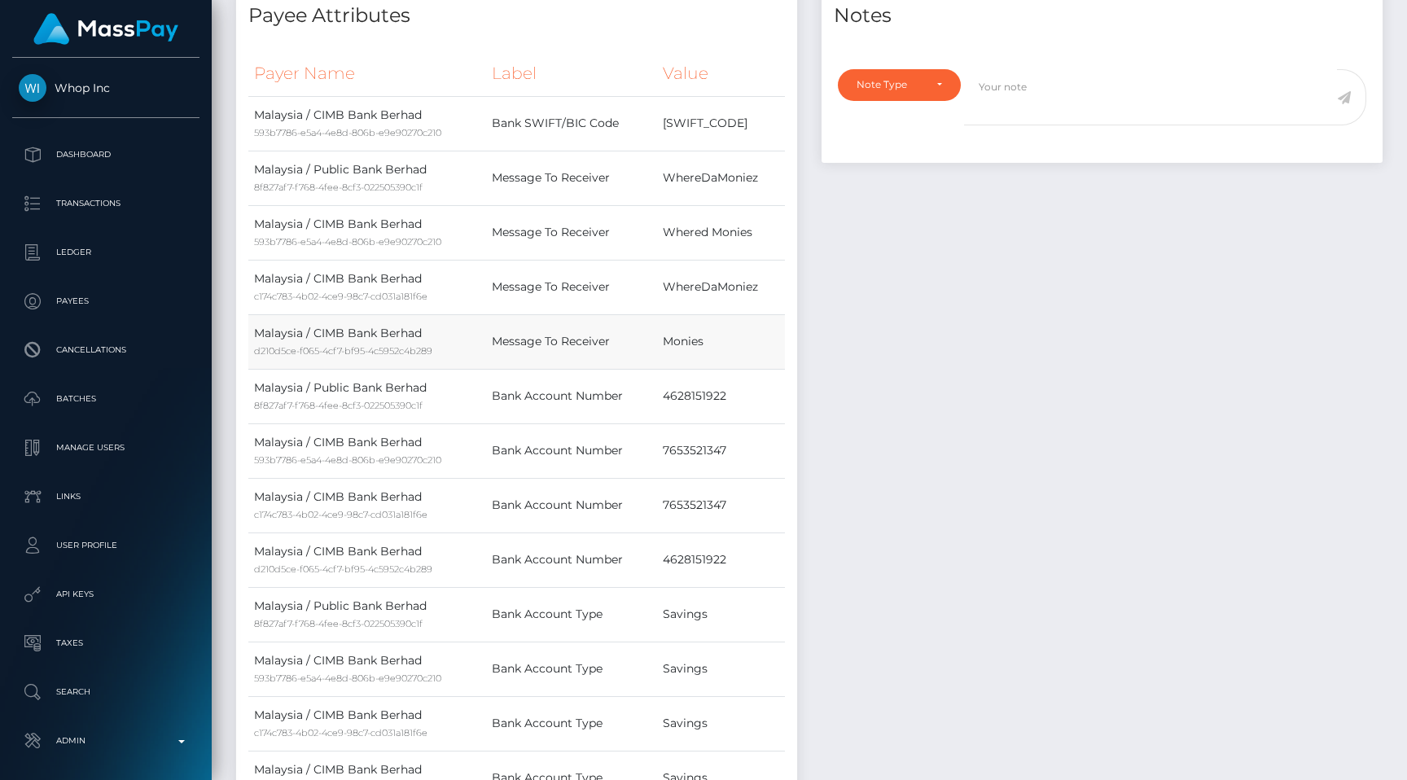
scroll to position [0, 0]
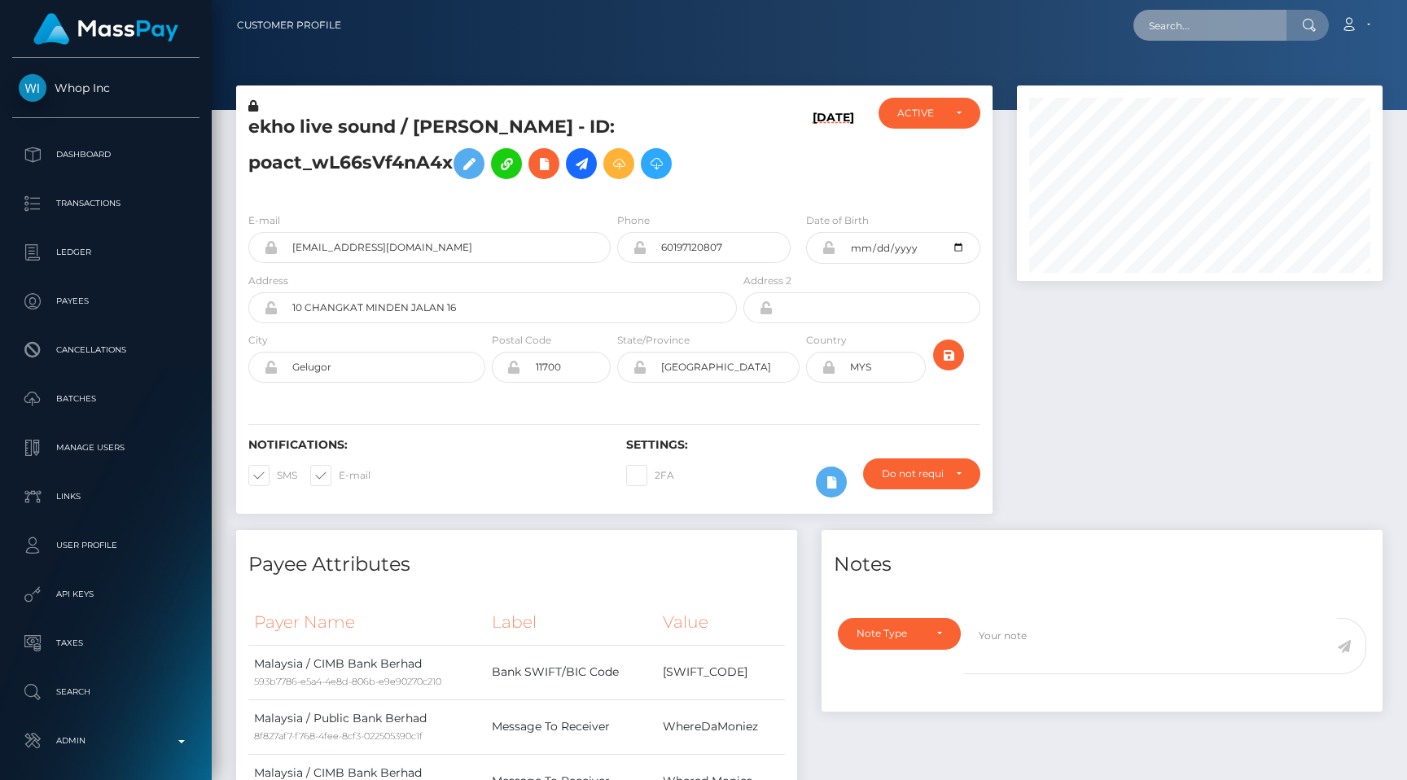
click at [1173, 35] on input "text" at bounding box center [1210, 25] width 153 height 31
paste input "chemererush422@gmail.com"
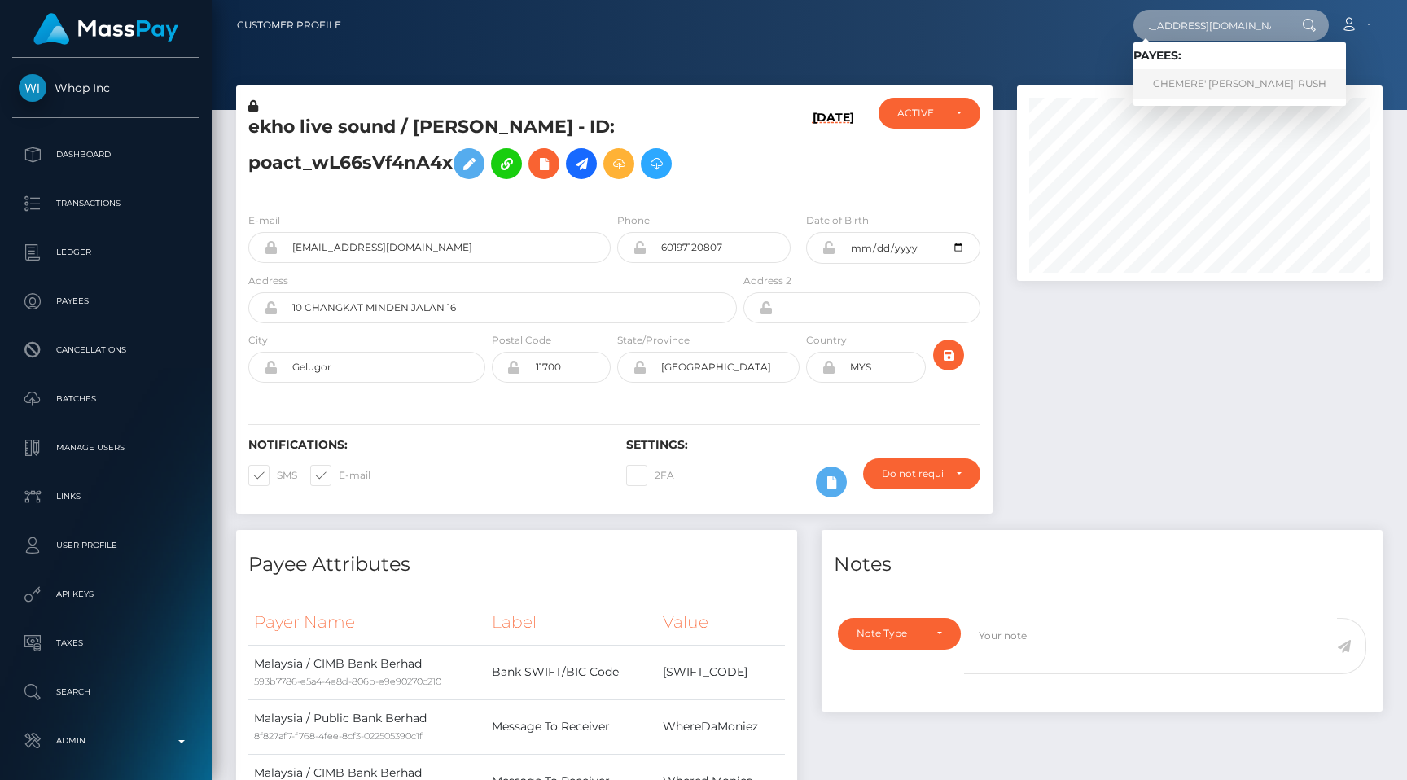
type input "chemererush422@gmail.com"
click at [1195, 81] on link "CHEMERE' SHANTE' RUSH" at bounding box center [1240, 84] width 213 height 30
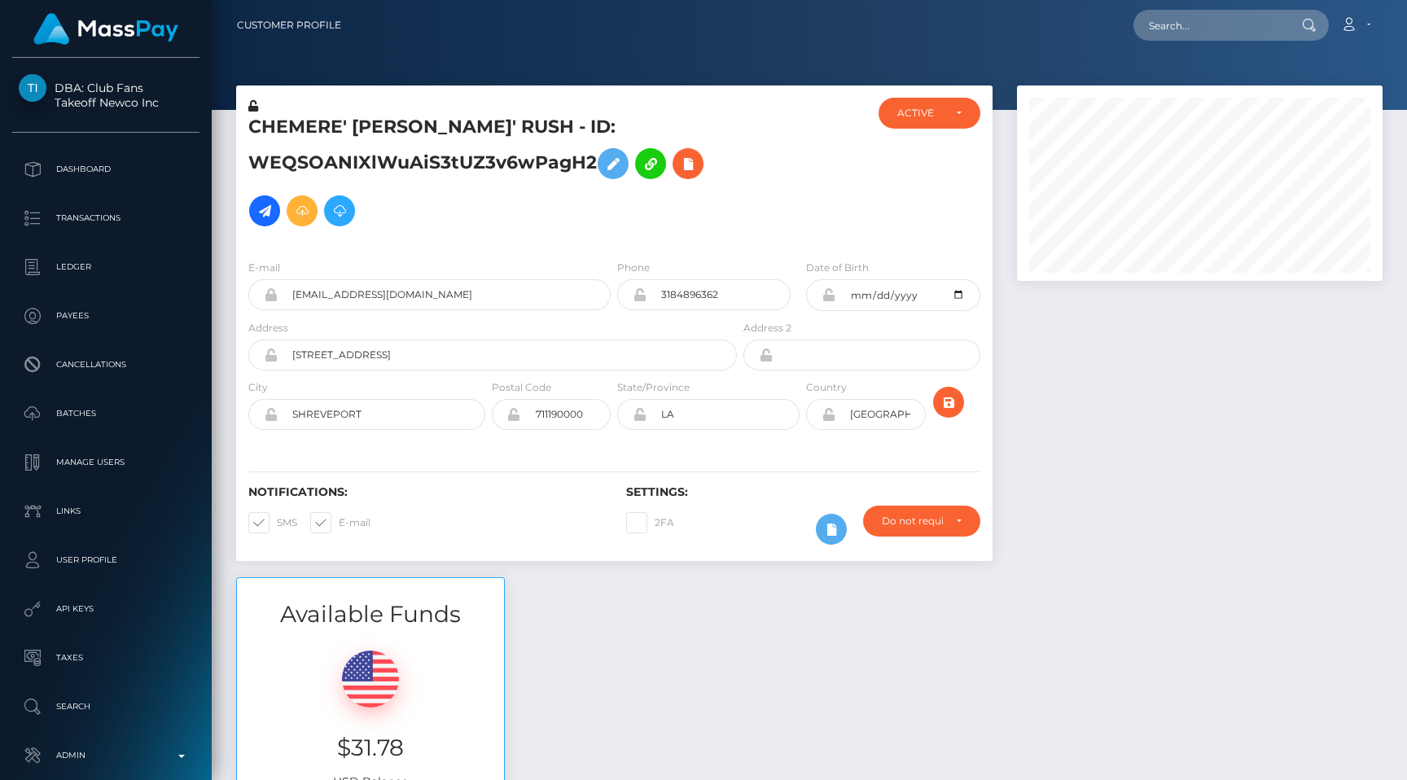
click at [641, 634] on div "Available Funds $31.78 USD Balance" at bounding box center [809, 696] width 1171 height 239
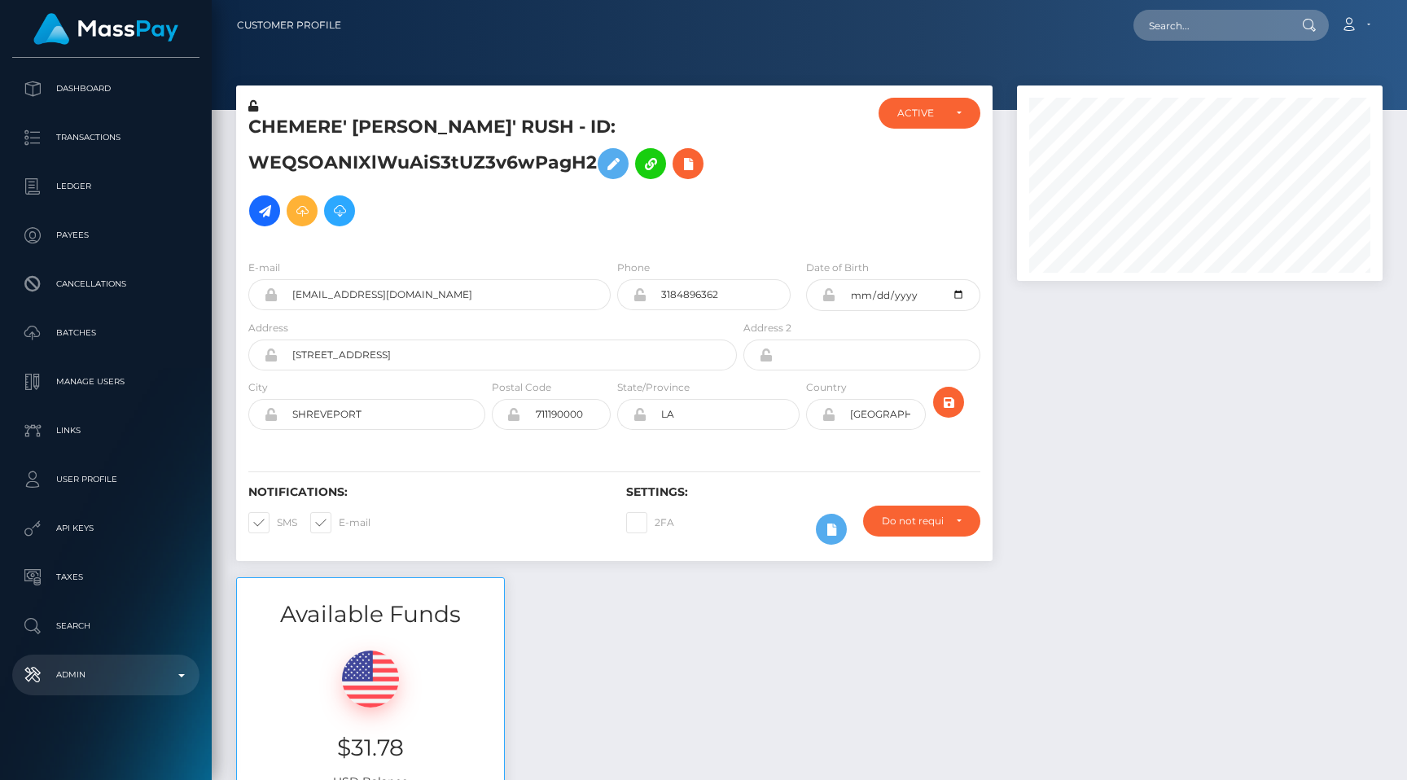
click at [68, 666] on p "Admin" at bounding box center [106, 675] width 174 height 24
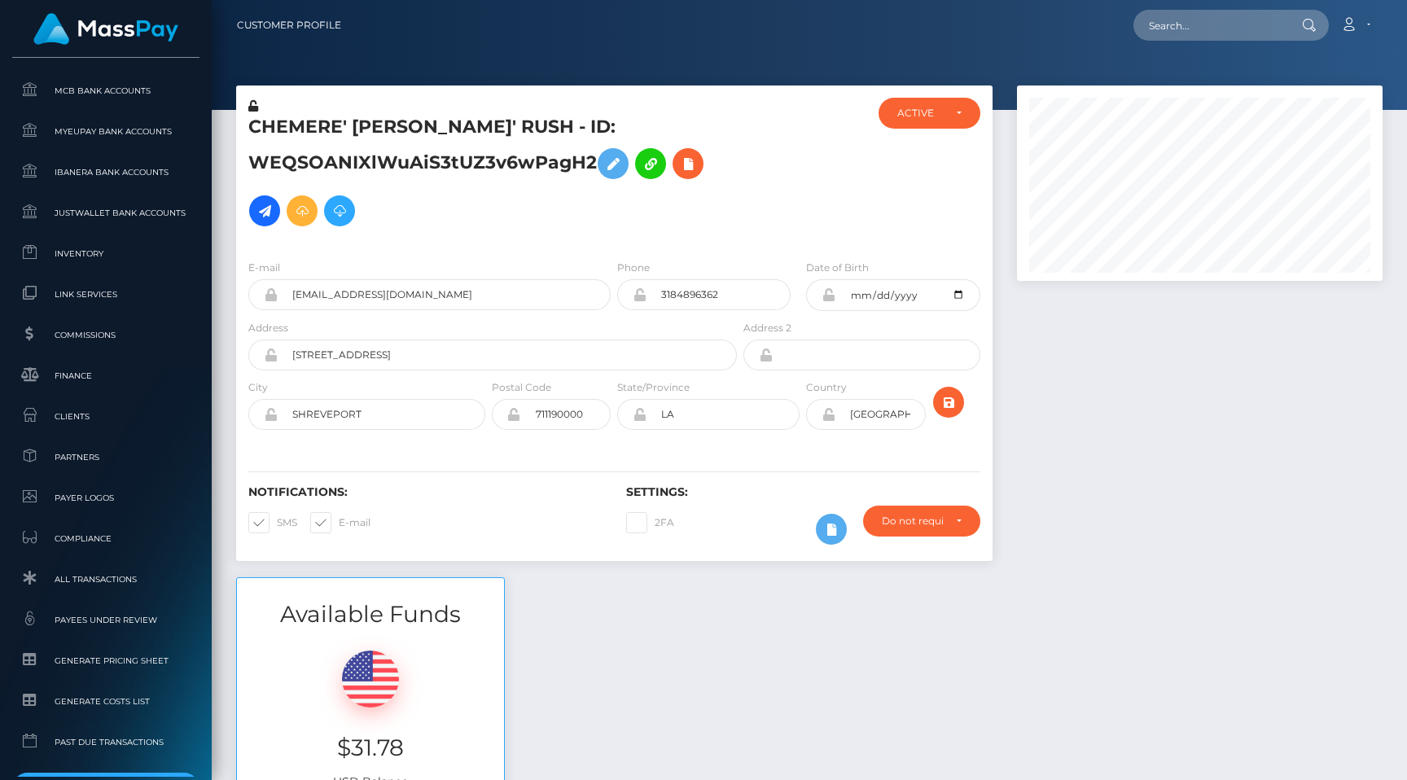
scroll to position [990, 0]
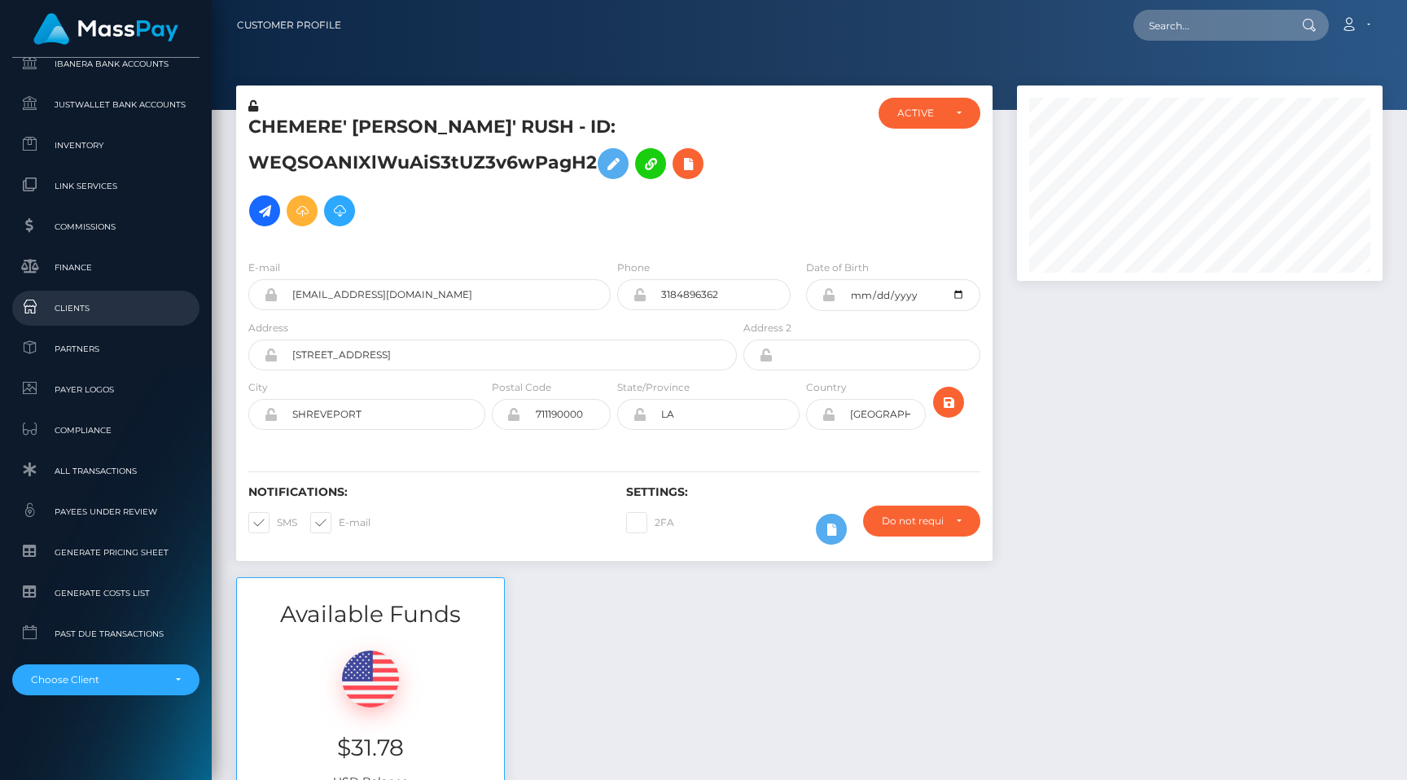
click at [100, 310] on span "Clients" at bounding box center [106, 308] width 174 height 19
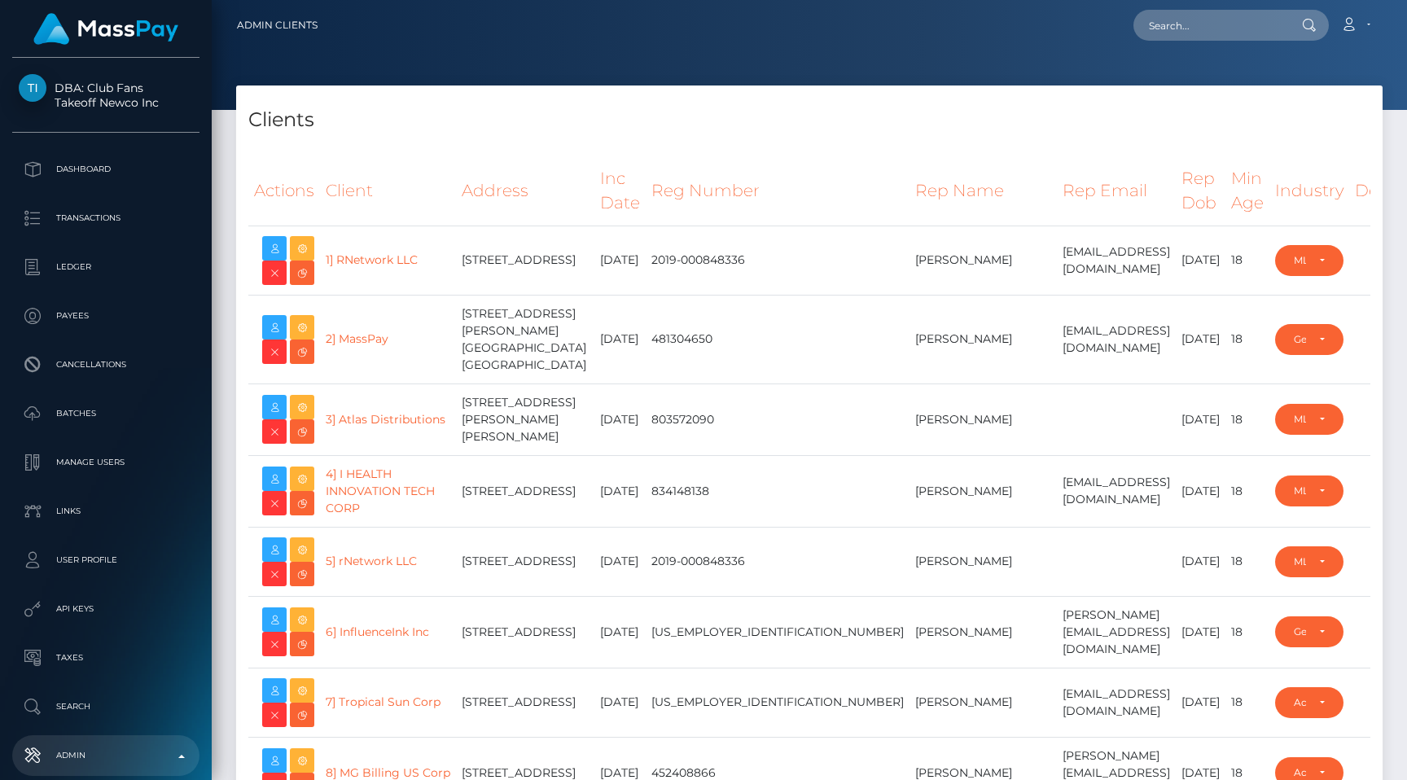
select select "223"
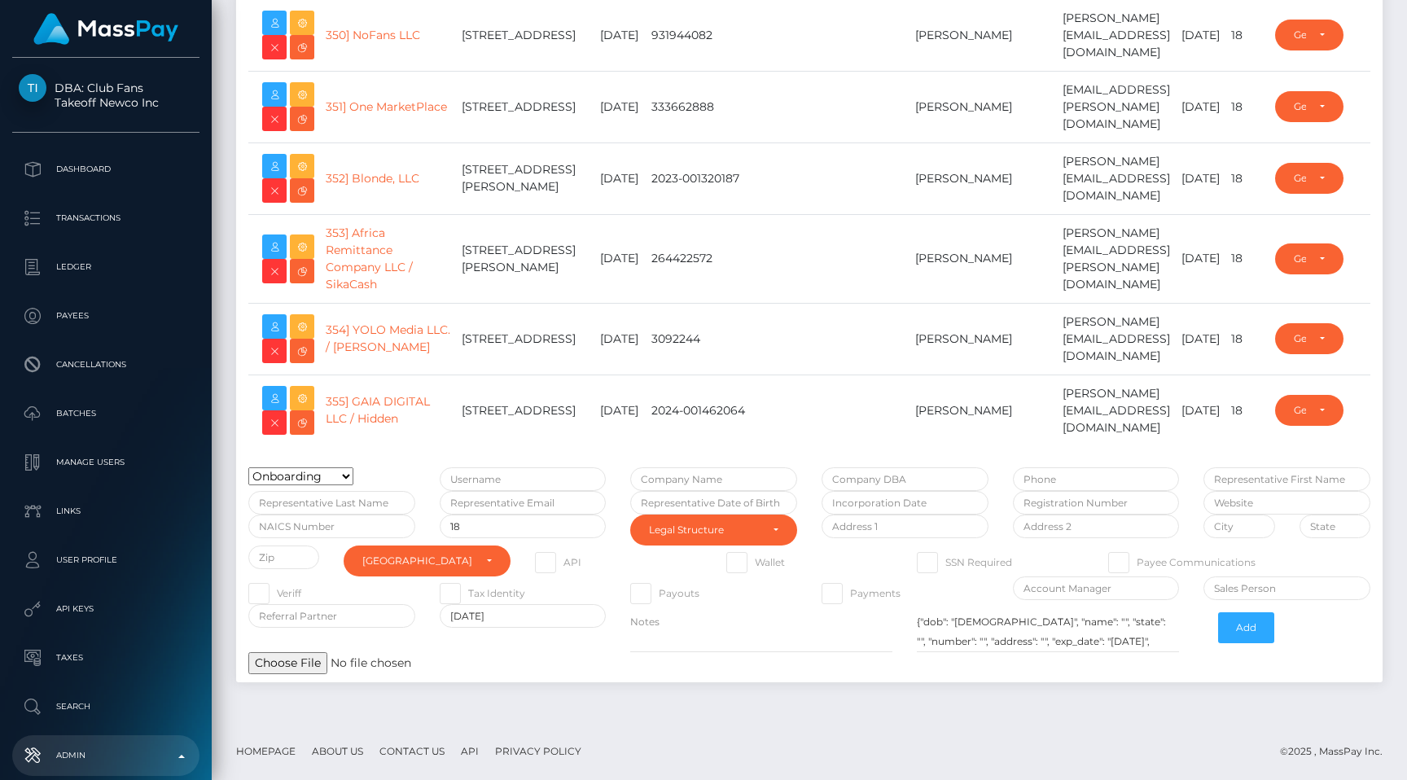
scroll to position [19062, 0]
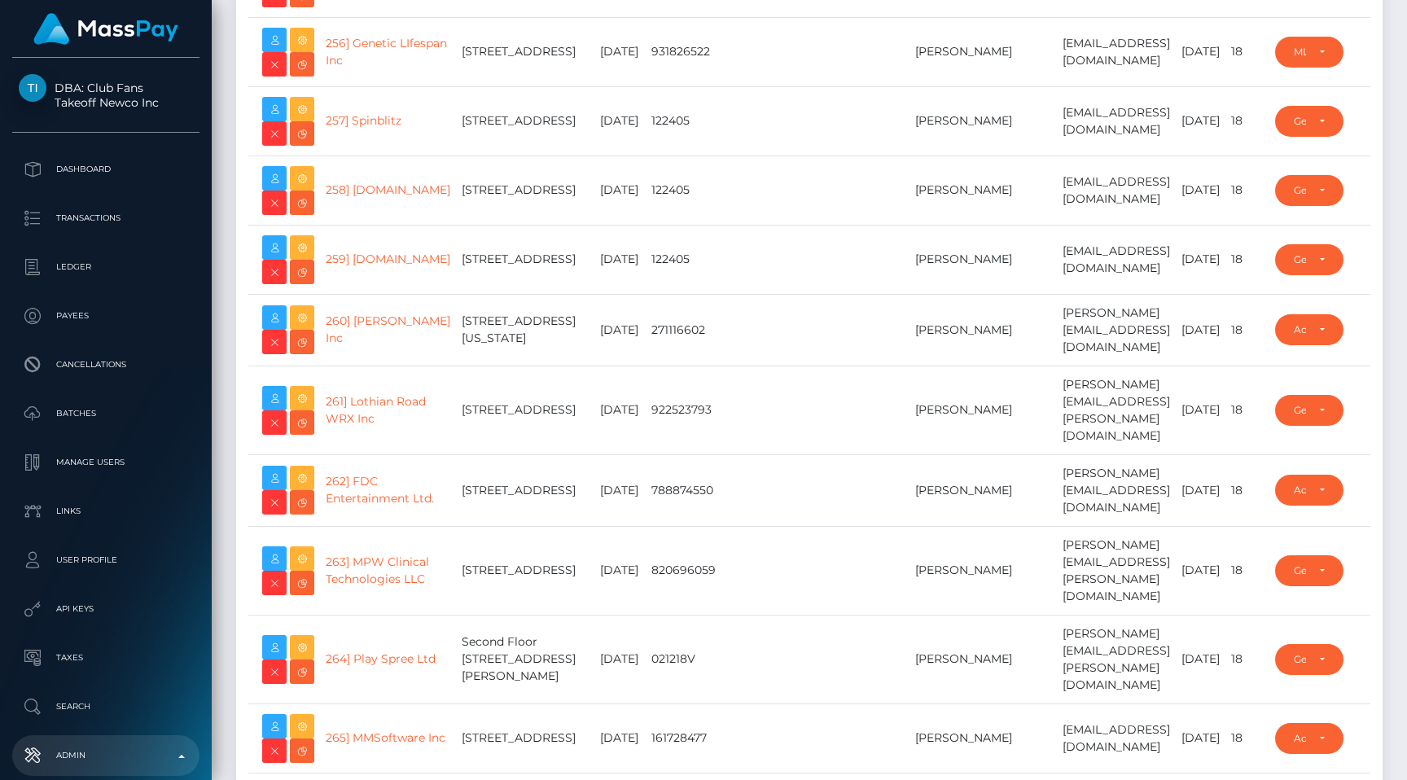
type input "egblue"
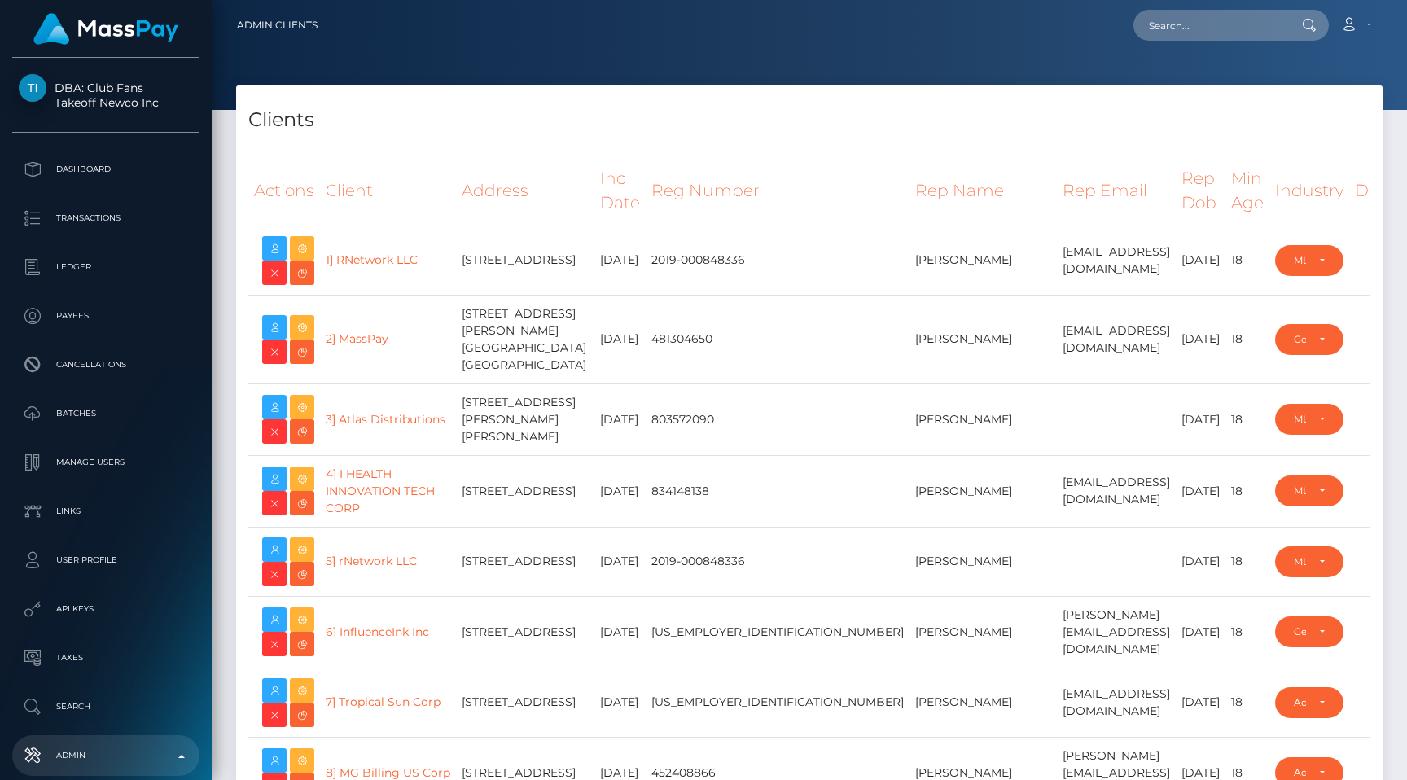
scroll to position [27689, 0]
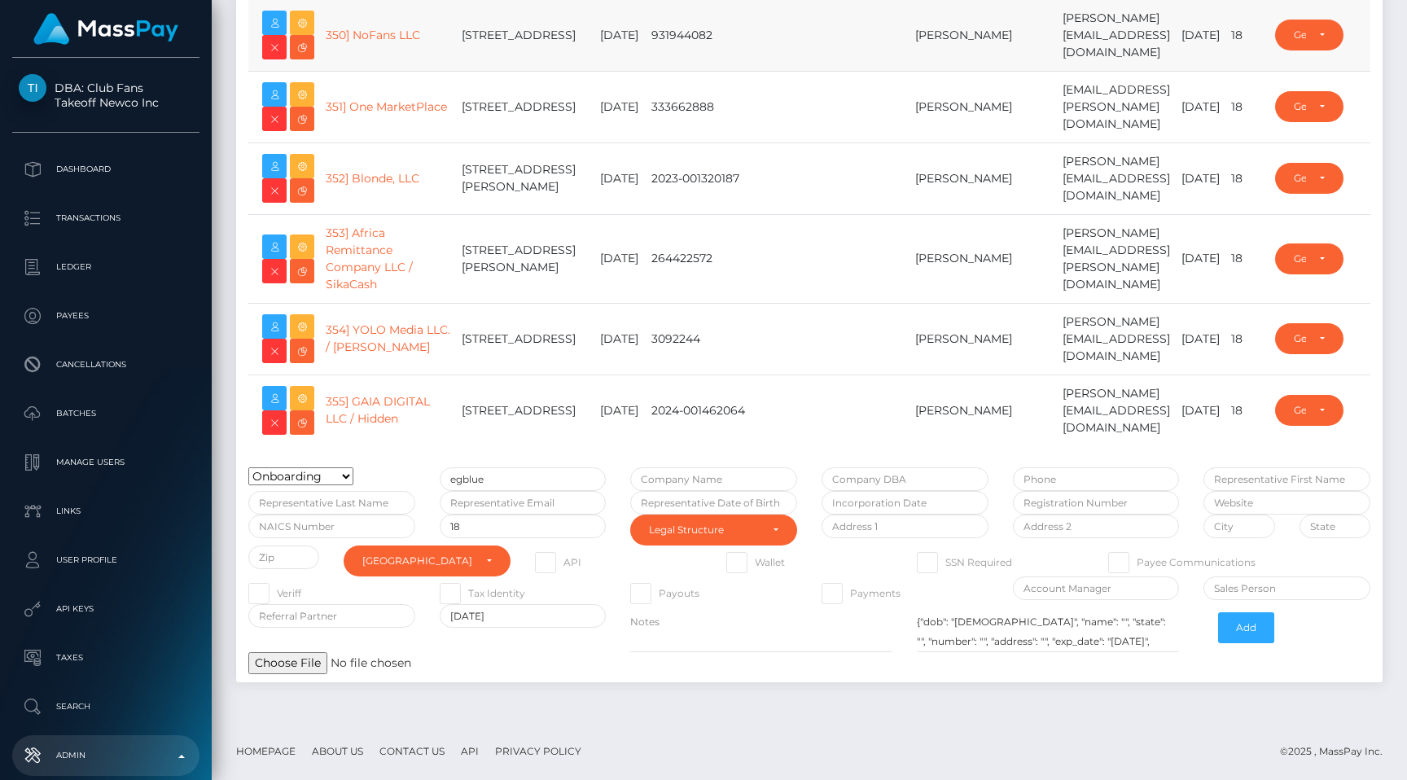
click at [1226, 30] on td "18" at bounding box center [1248, 35] width 44 height 72
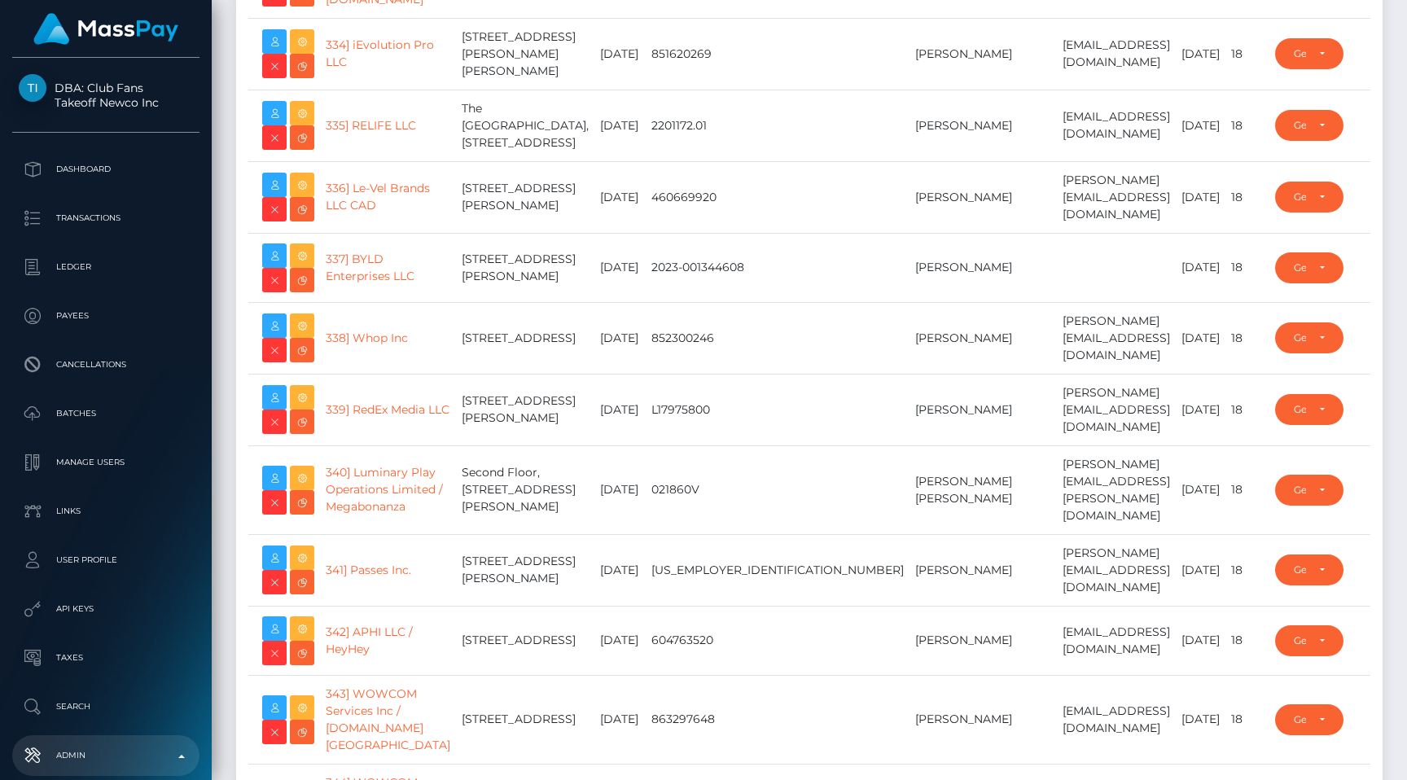
scroll to position [0, 0]
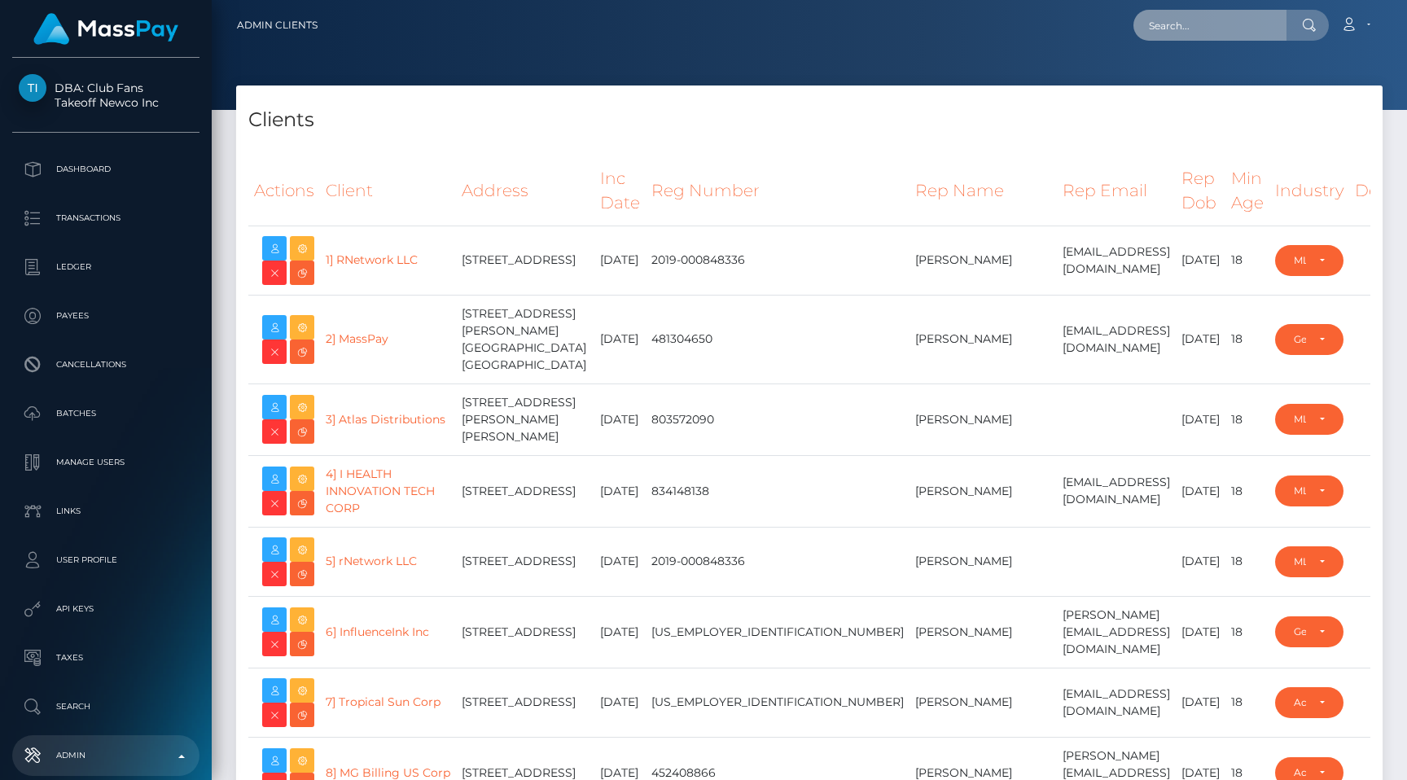
click at [1232, 24] on input "text" at bounding box center [1210, 25] width 153 height 31
paste input "bfczpX1KRTeZlkTN5dxH1g"
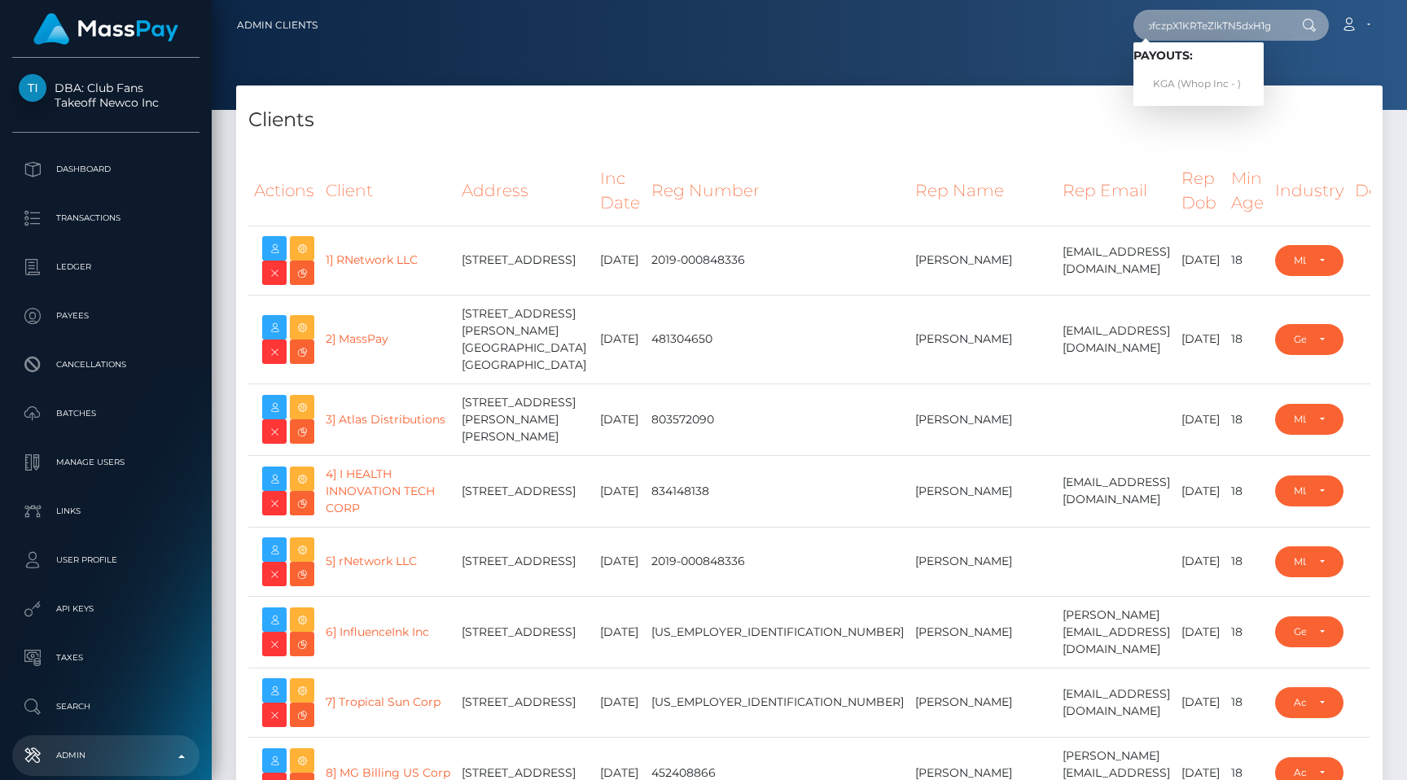
type input "bfczpX1KRTeZlkTN5dxH1g"
click at [1171, 83] on link "KGA (Whop Inc - )" at bounding box center [1199, 84] width 130 height 30
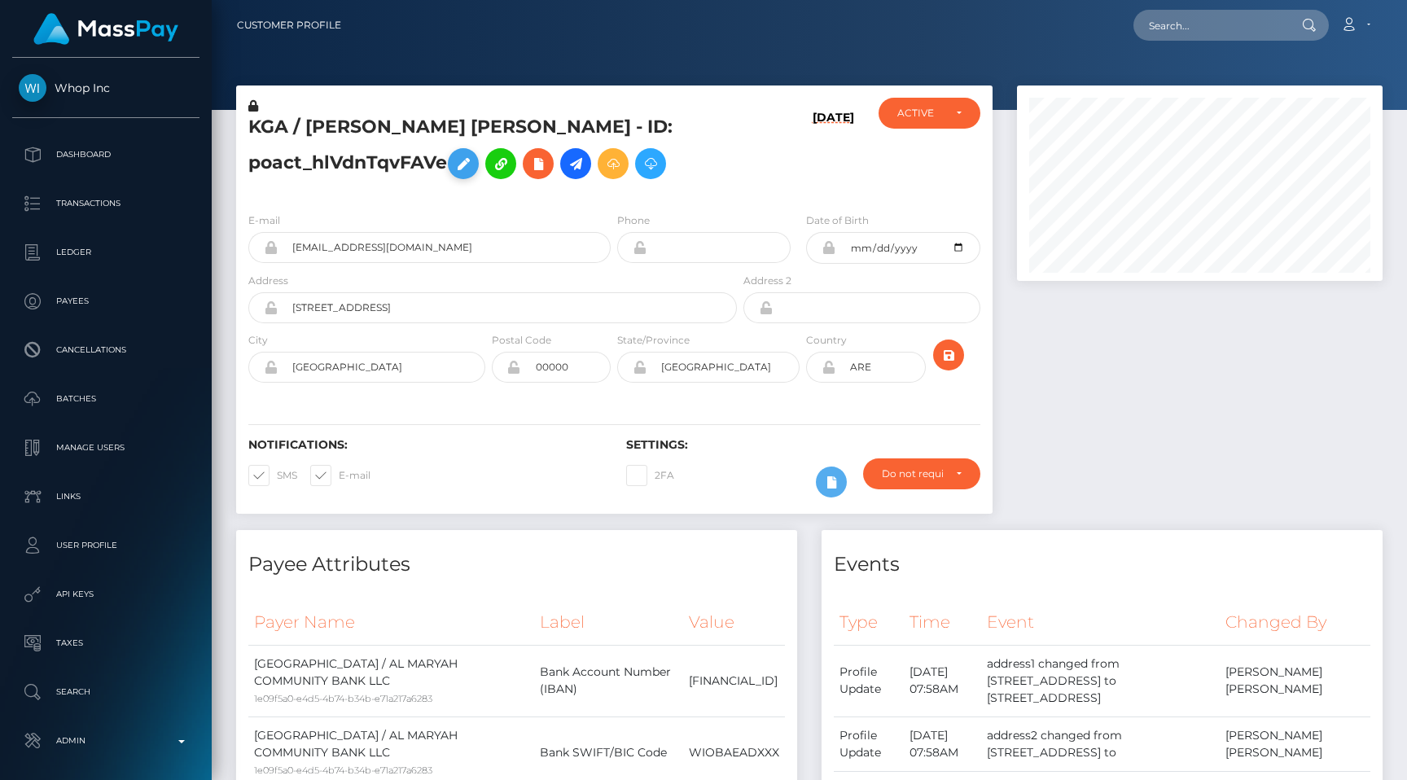
click at [473, 158] on icon at bounding box center [464, 164] width 20 height 20
